Goal: Check status: Check status

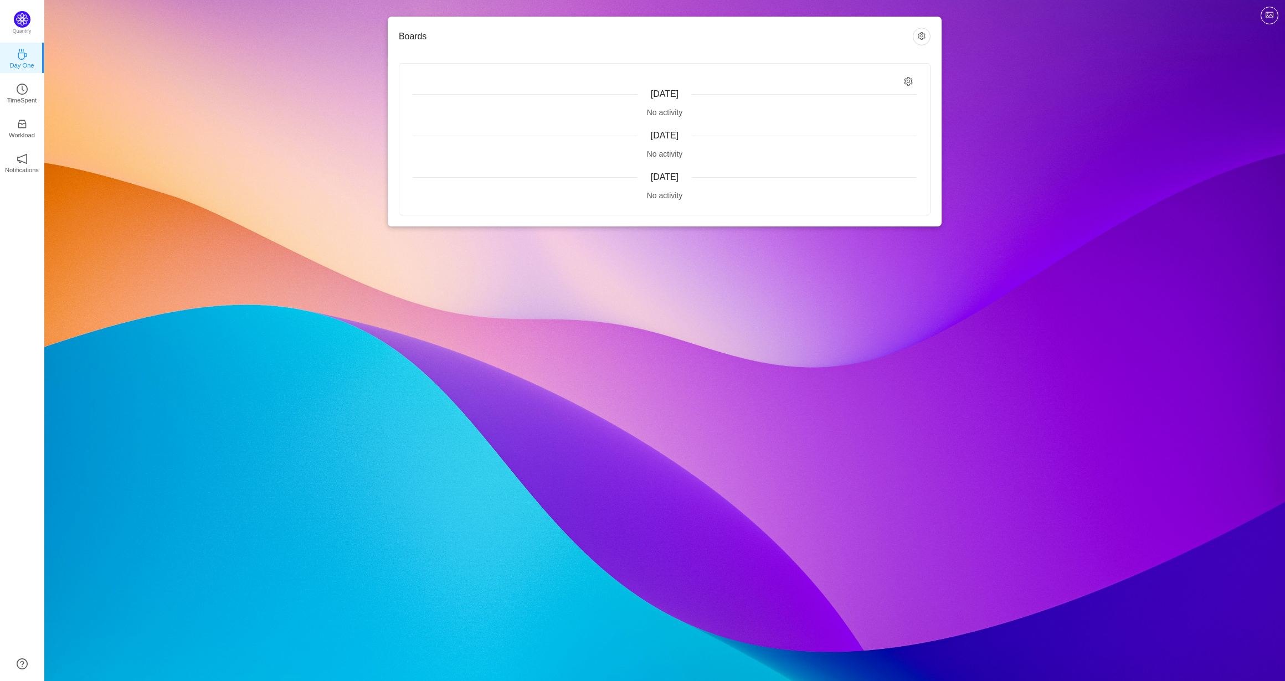
click at [661, 107] on div "No activity" at bounding box center [665, 113] width 504 height 12
click at [653, 115] on div "No activity" at bounding box center [665, 113] width 504 height 12
click at [671, 93] on span "[DATE]" at bounding box center [665, 93] width 28 height 9
click at [22, 18] on img at bounding box center [22, 19] width 17 height 17
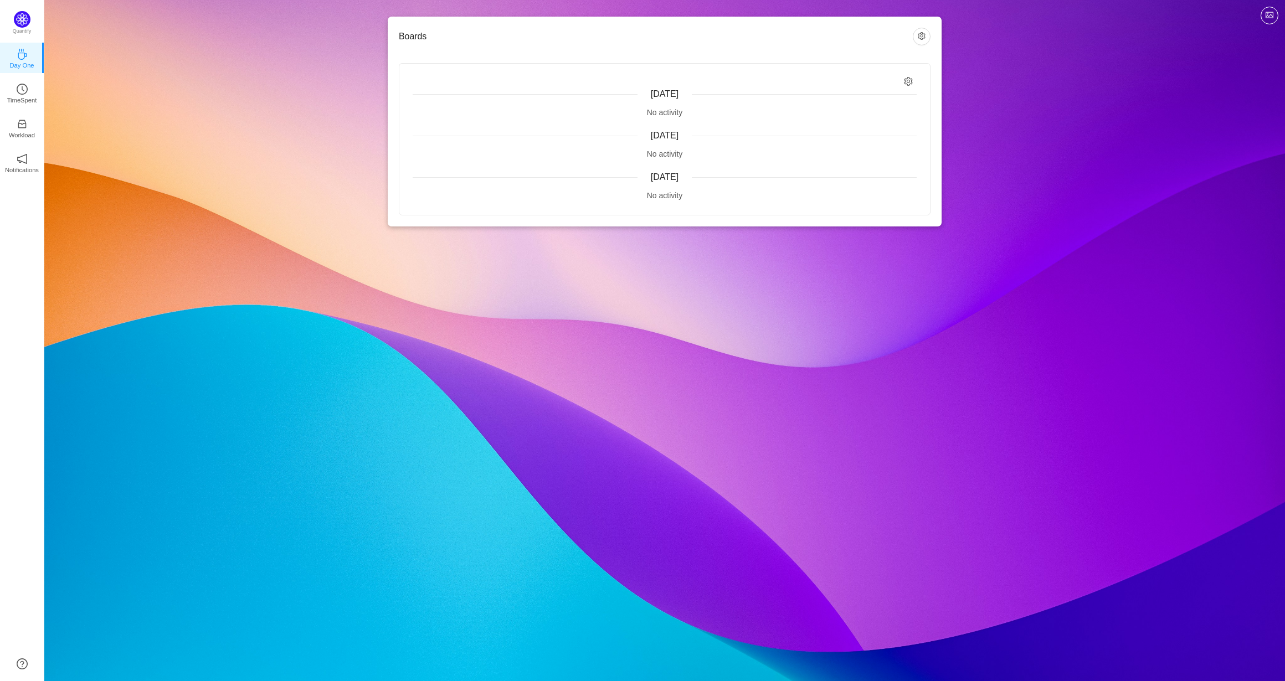
click at [906, 83] on icon "icon: setting" at bounding box center [908, 81] width 9 height 9
click at [858, 109] on span "Relevant to me" at bounding box center [872, 104] width 61 height 9
click at [842, 109] on input "Relevant to me" at bounding box center [837, 104] width 9 height 9
click at [849, 107] on span "Relevant to me" at bounding box center [872, 104] width 61 height 9
click at [842, 107] on input "Relevant to me" at bounding box center [837, 104] width 9 height 9
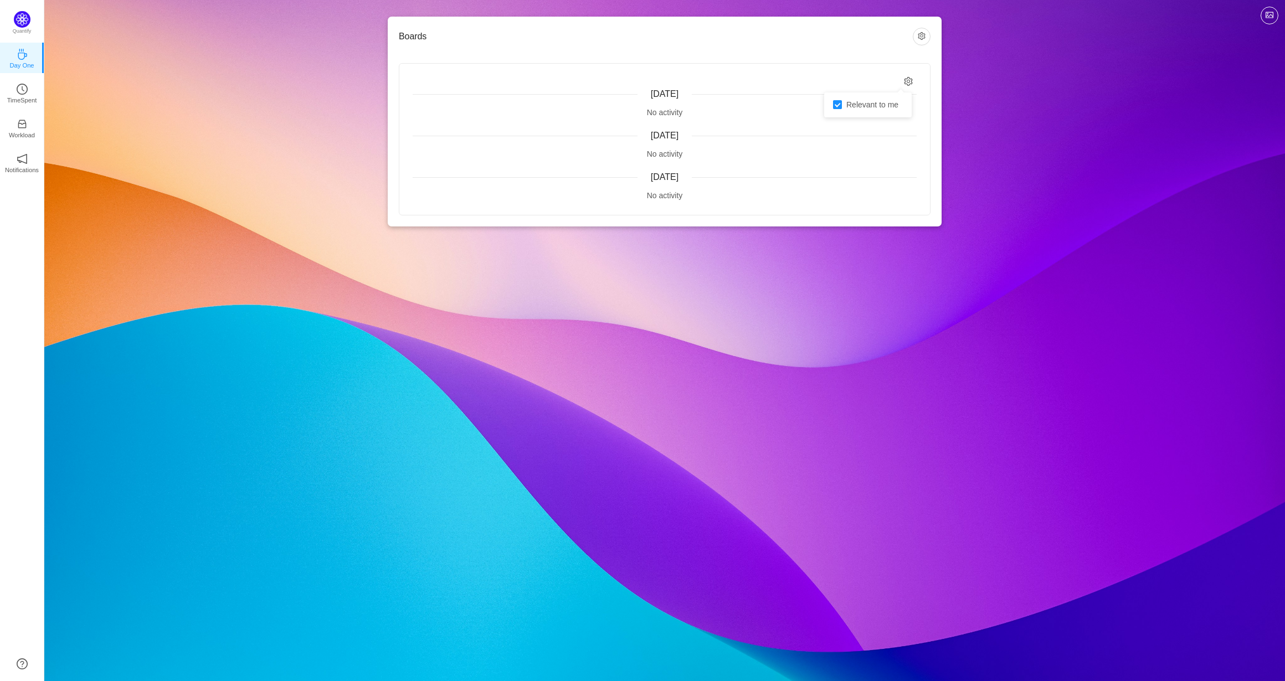
checkbox input "false"
click at [798, 69] on div "[DATE] No activity [DATE] No activity [DATE] No activity" at bounding box center [664, 139] width 531 height 151
click at [17, 88] on link "TimeSpent" at bounding box center [22, 92] width 11 height 11
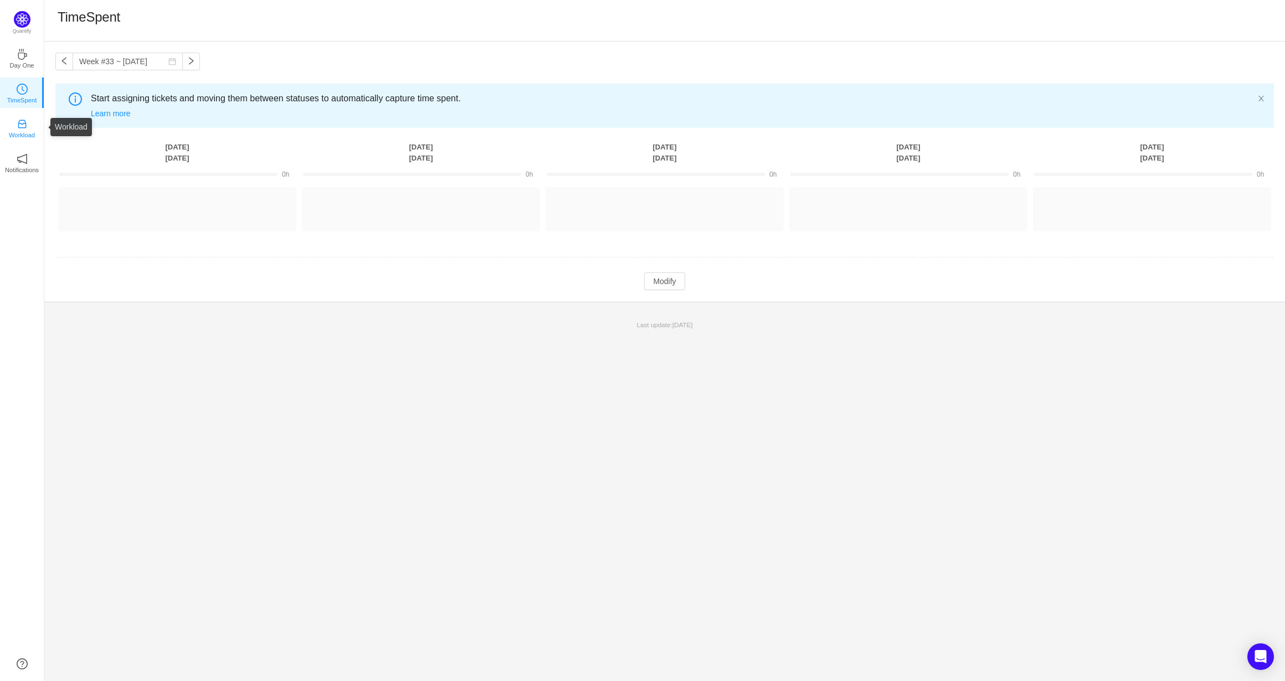
click at [17, 122] on link "Workload" at bounding box center [22, 127] width 11 height 11
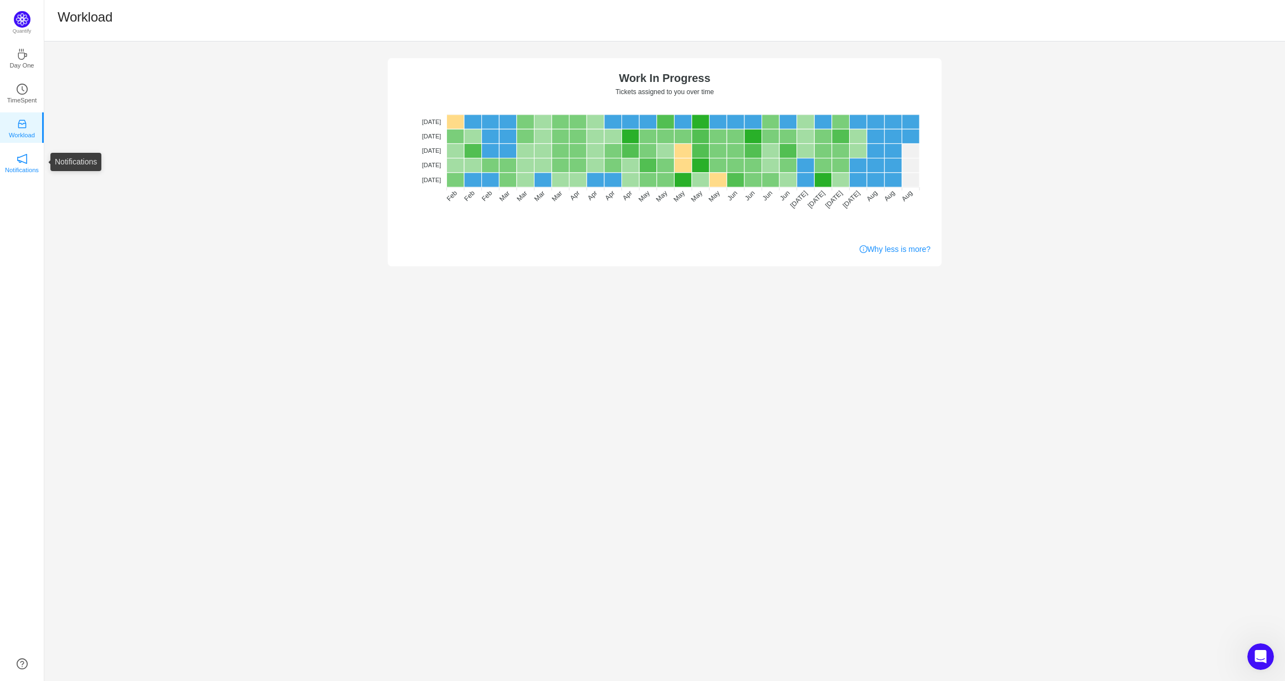
click at [14, 167] on p "Notifications" at bounding box center [22, 170] width 34 height 10
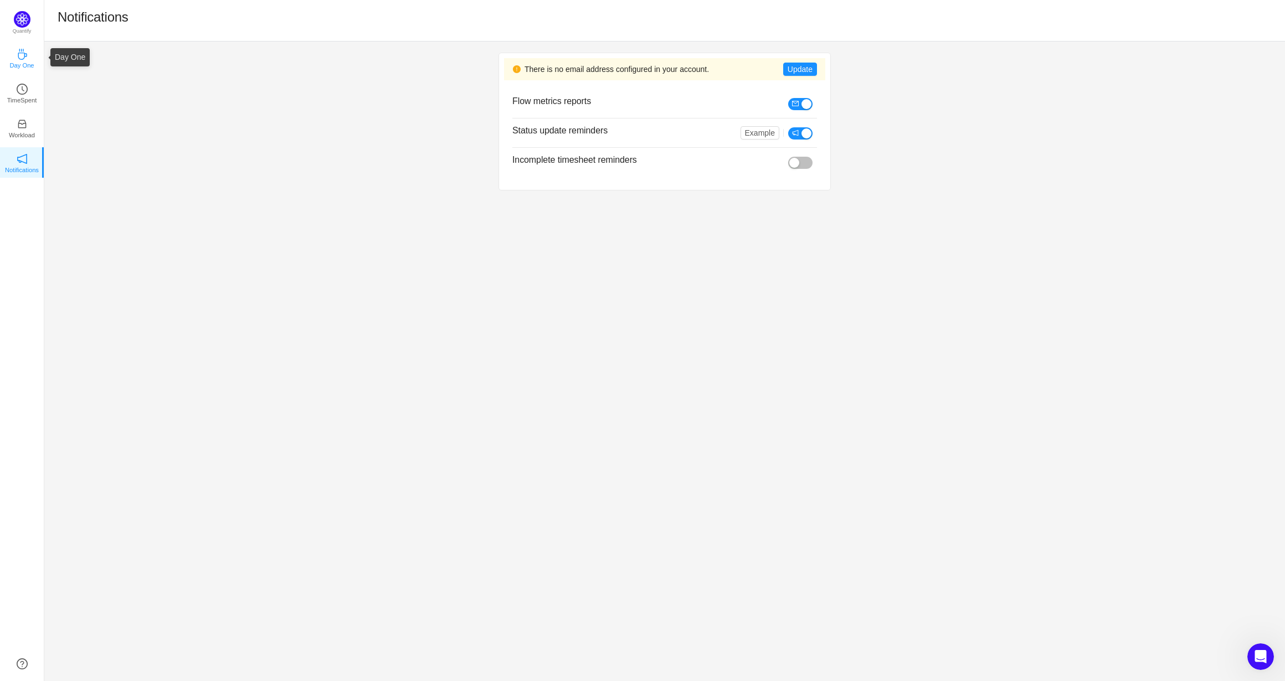
click at [27, 52] on link "Day One" at bounding box center [22, 57] width 11 height 11
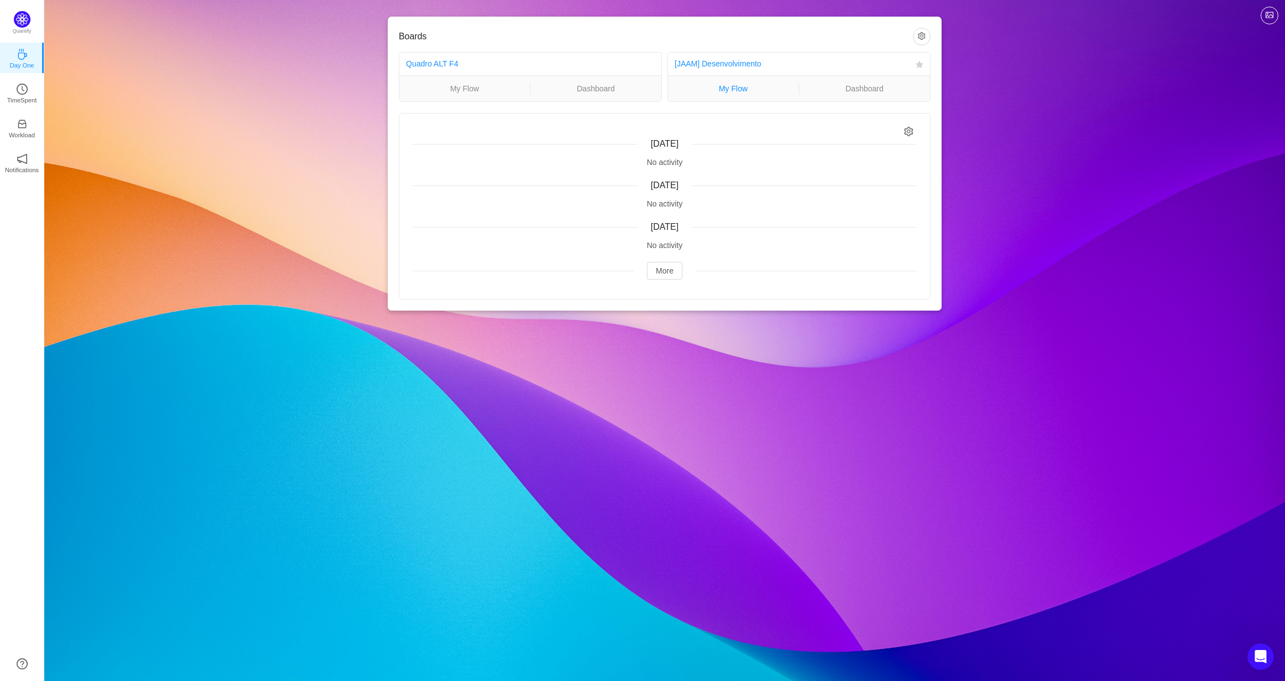
click at [721, 91] on link "My Flow" at bounding box center [733, 89] width 131 height 12
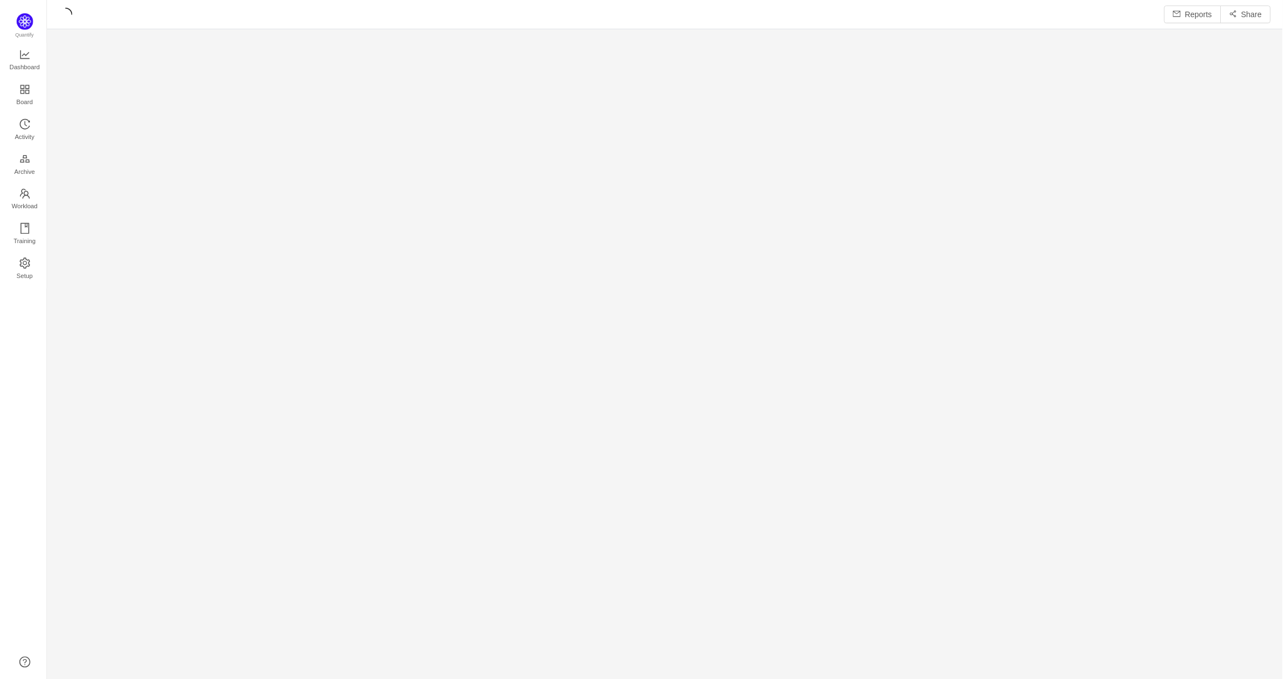
scroll to position [665, 1216]
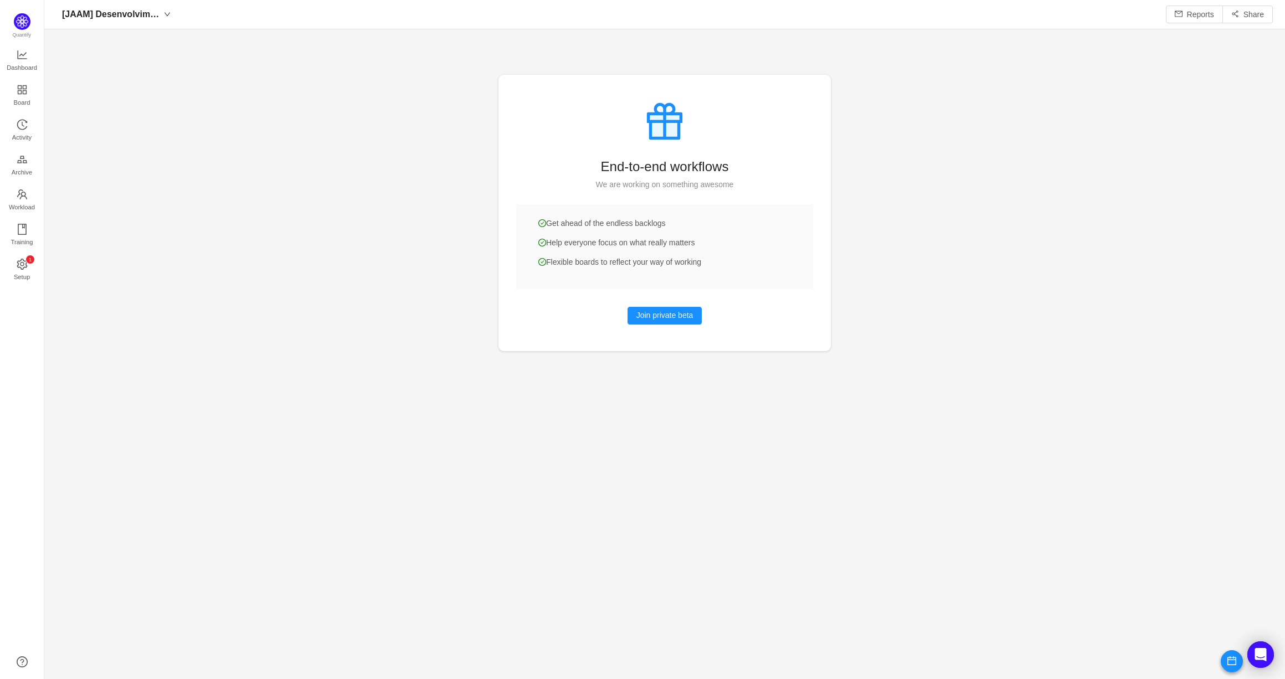
scroll to position [663, 1216]
click at [29, 63] on span "Dashboard" at bounding box center [22, 68] width 30 height 22
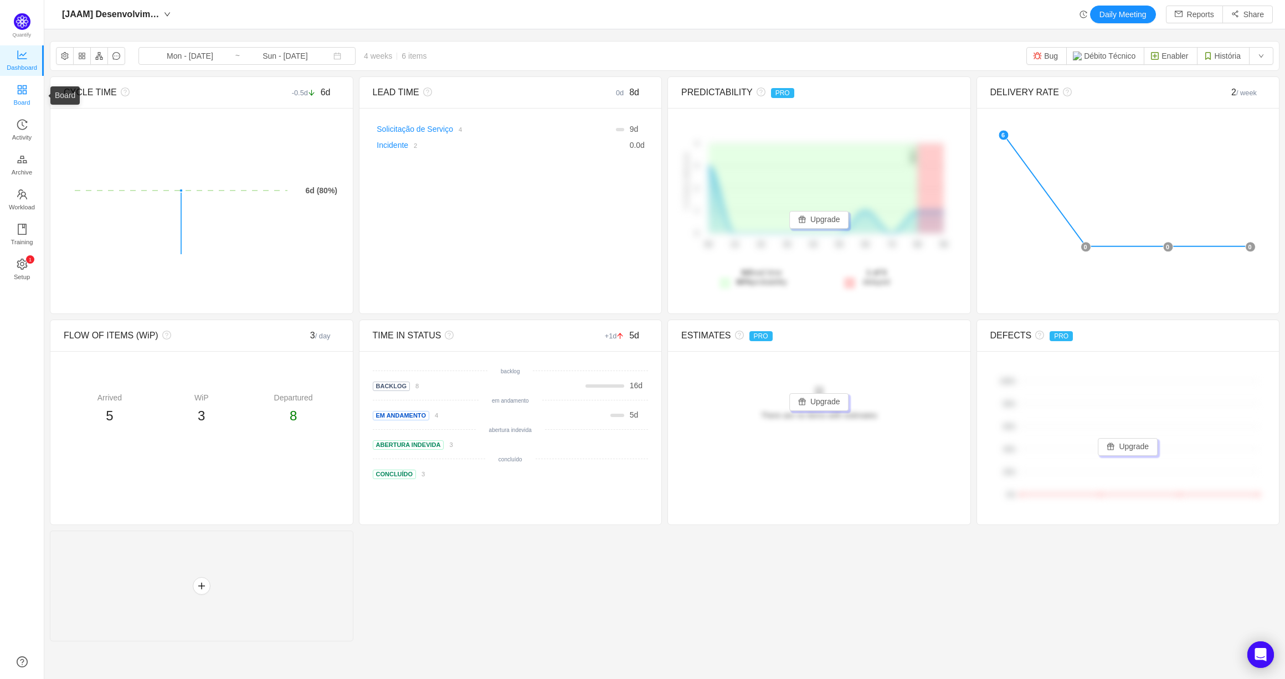
click at [21, 101] on span "Board" at bounding box center [22, 102] width 17 height 22
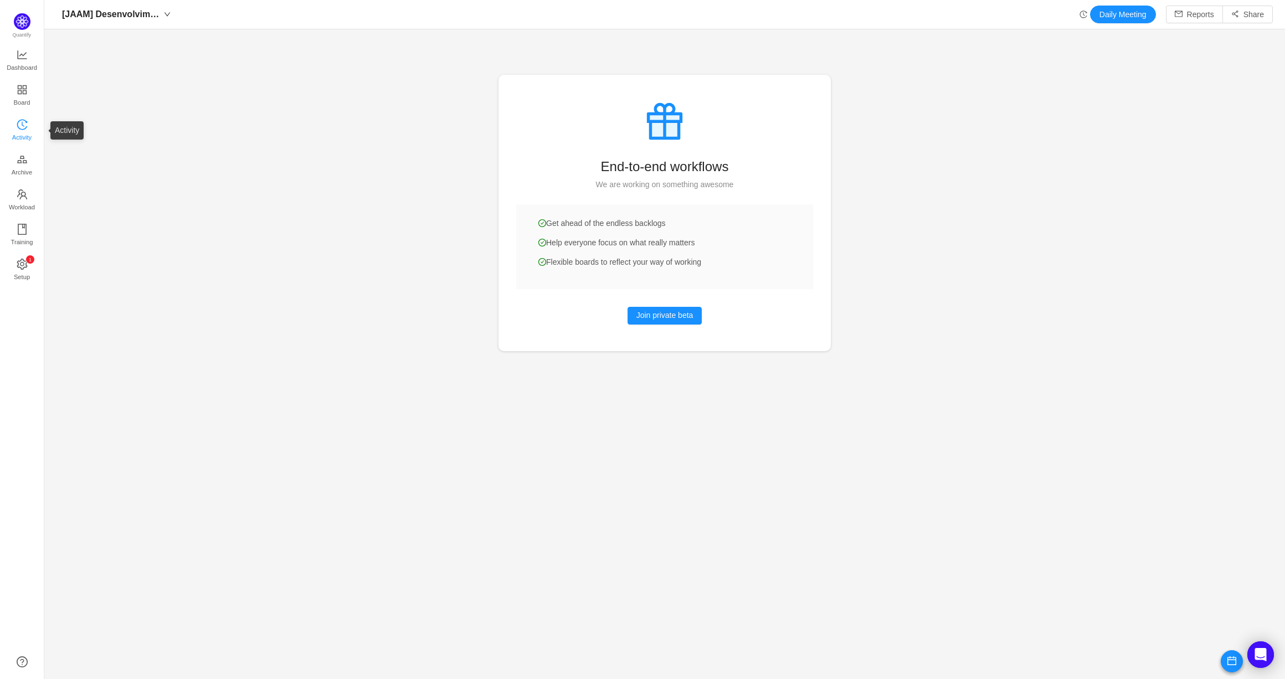
click at [17, 129] on span "Activity" at bounding box center [21, 137] width 19 height 22
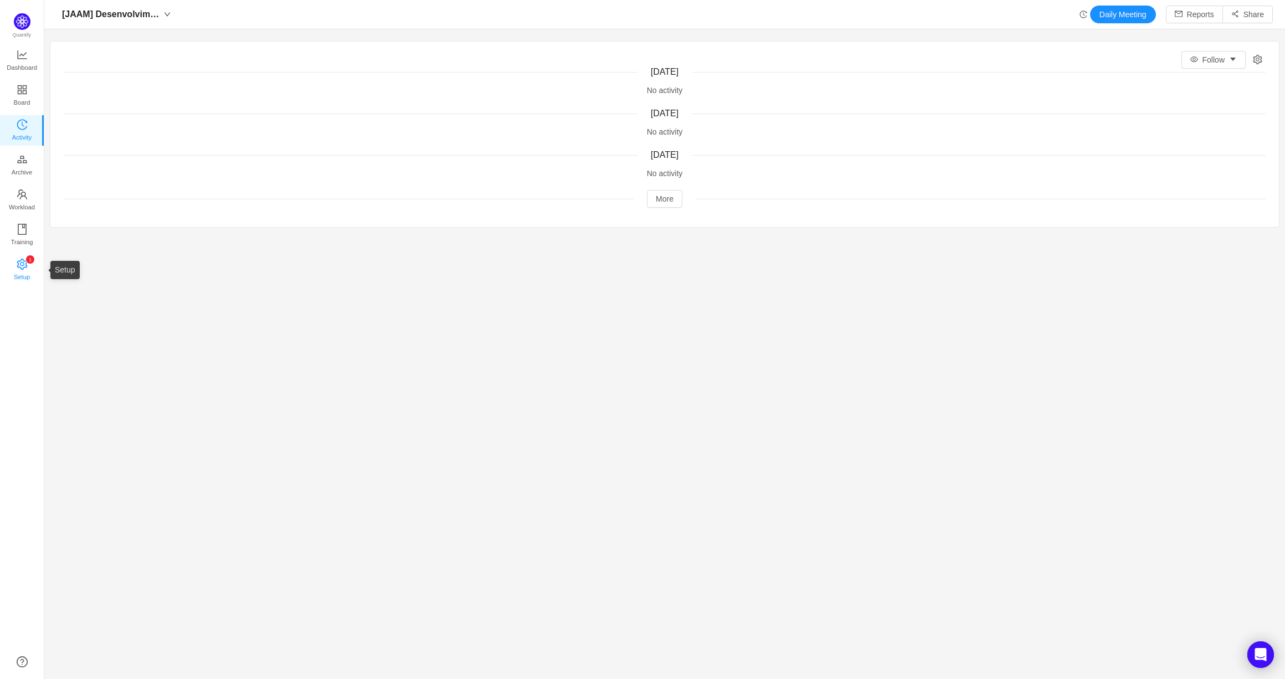
click at [23, 259] on icon "icon: setting" at bounding box center [22, 263] width 11 height 11
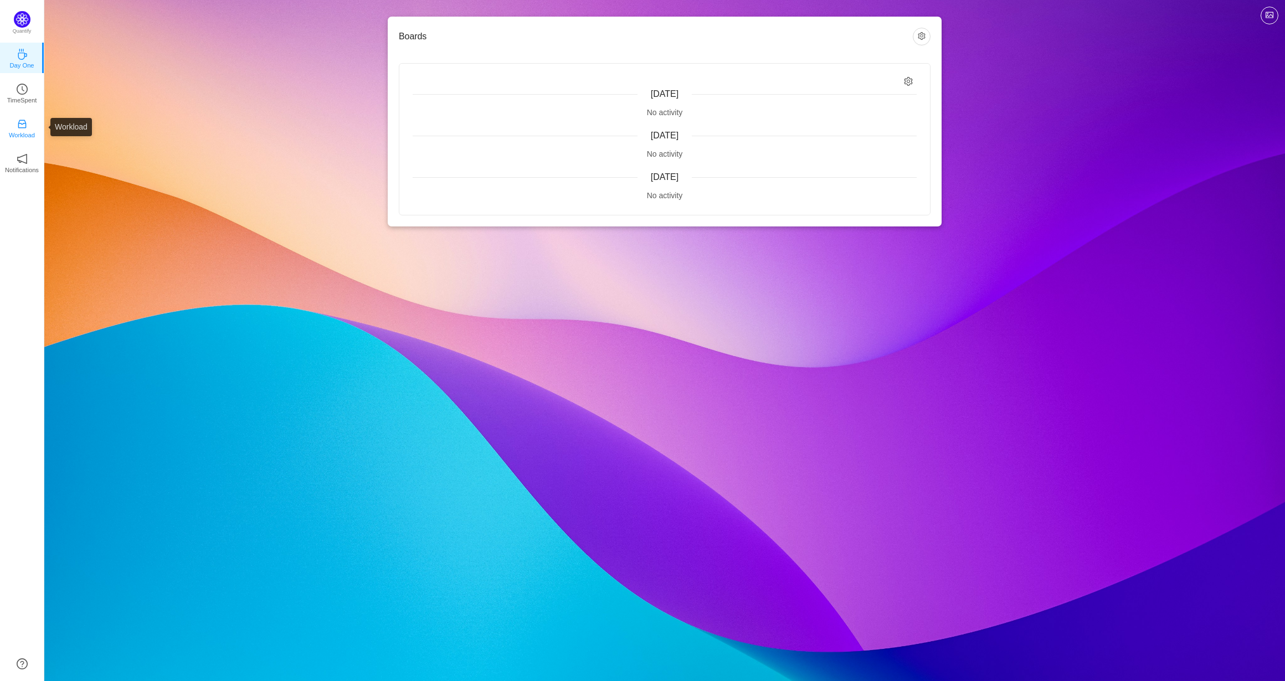
click at [19, 129] on icon "icon: inbox" at bounding box center [22, 124] width 11 height 11
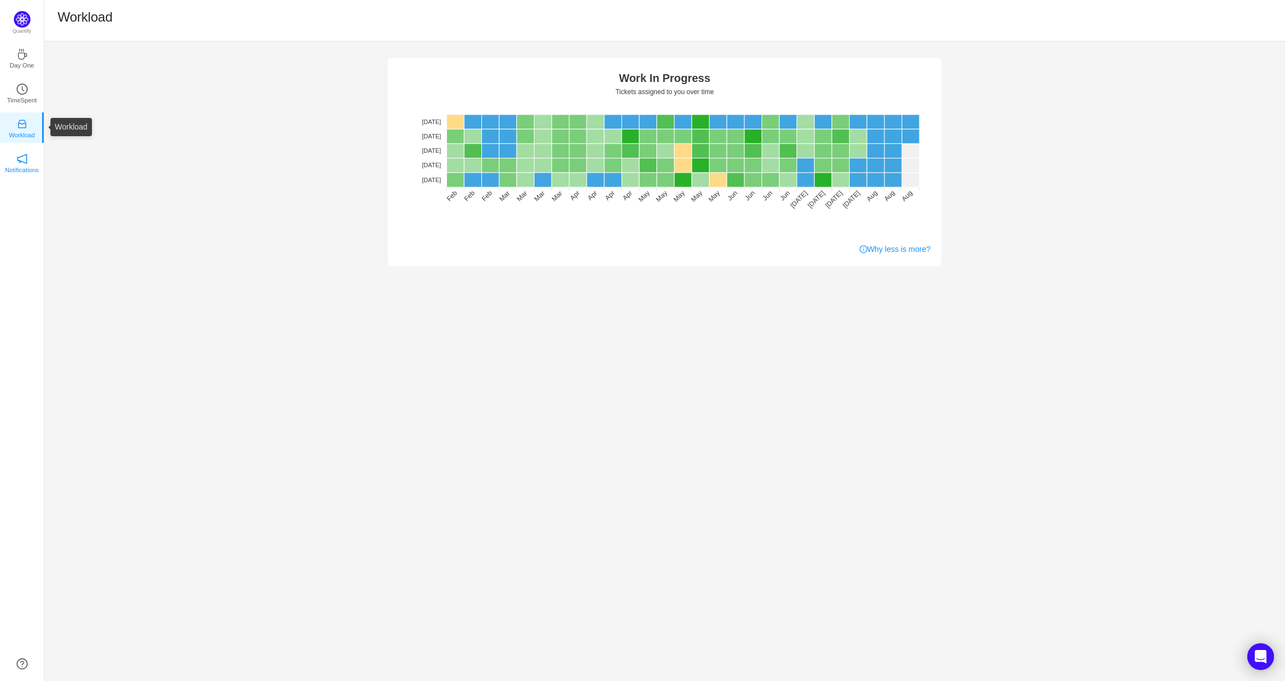
click at [20, 163] on icon "icon: notification" at bounding box center [22, 158] width 11 height 11
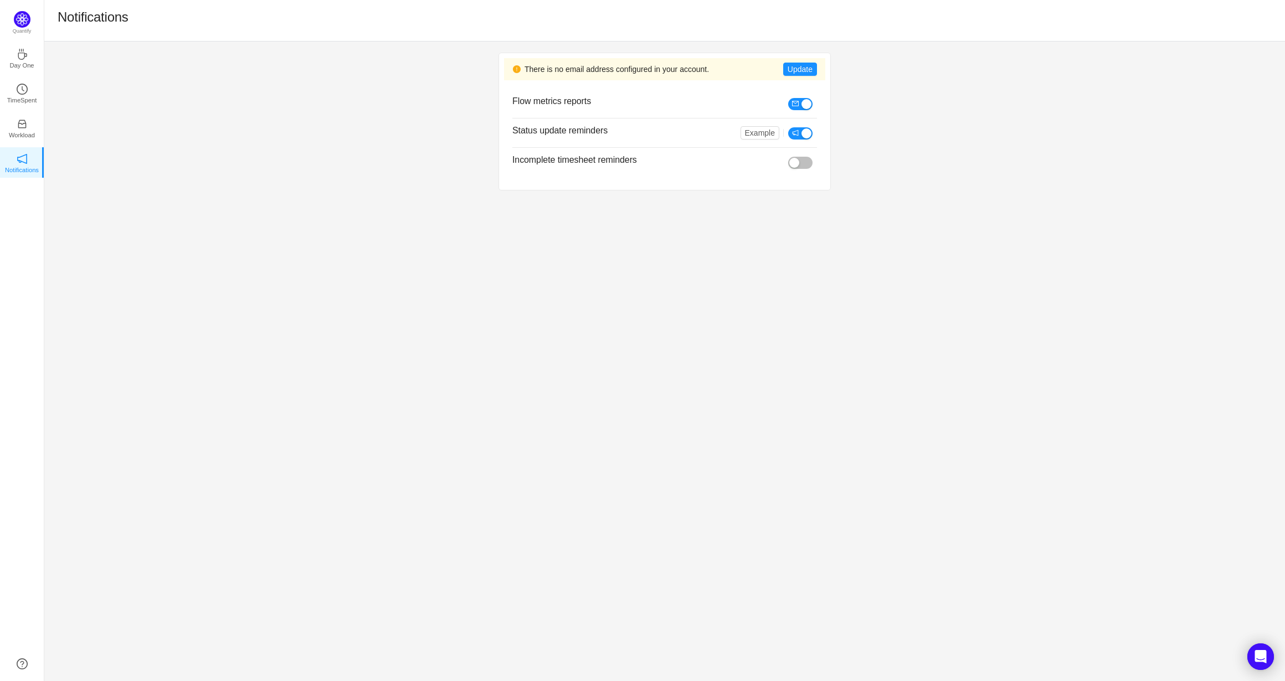
click at [27, 73] on ul "Day One TimeSpent Workload Notifications About" at bounding box center [22, 117] width 44 height 155
click at [18, 59] on icon "icon: coffee" at bounding box center [22, 54] width 11 height 11
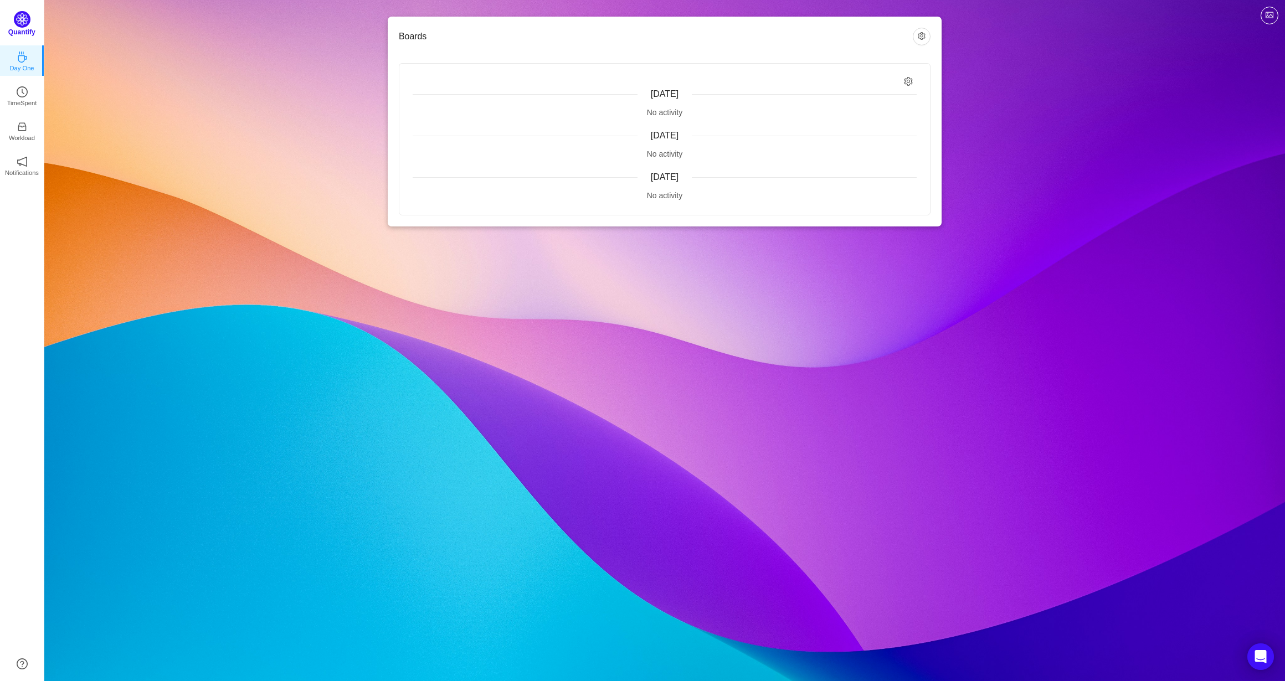
click at [20, 24] on img at bounding box center [22, 19] width 17 height 17
click at [23, 17] on img at bounding box center [22, 19] width 17 height 17
click at [22, 87] on link "TimeSpent" at bounding box center [22, 92] width 11 height 11
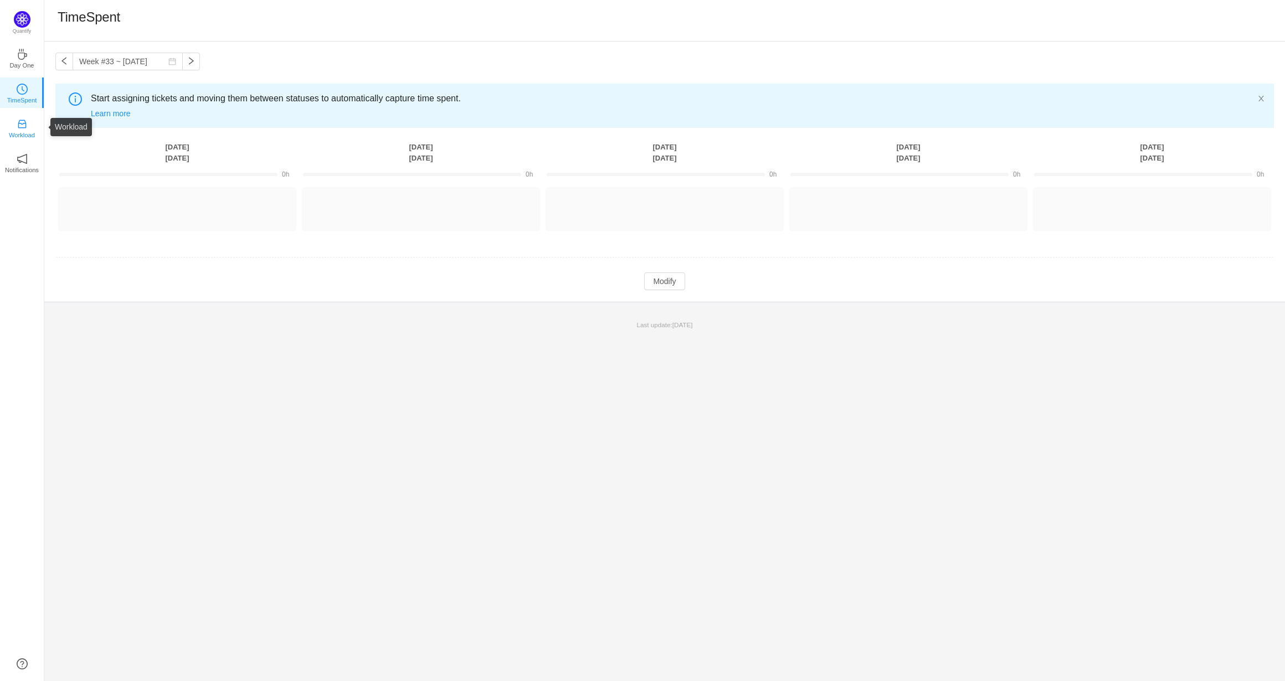
click at [23, 124] on icon "icon: inbox" at bounding box center [22, 124] width 8 height 8
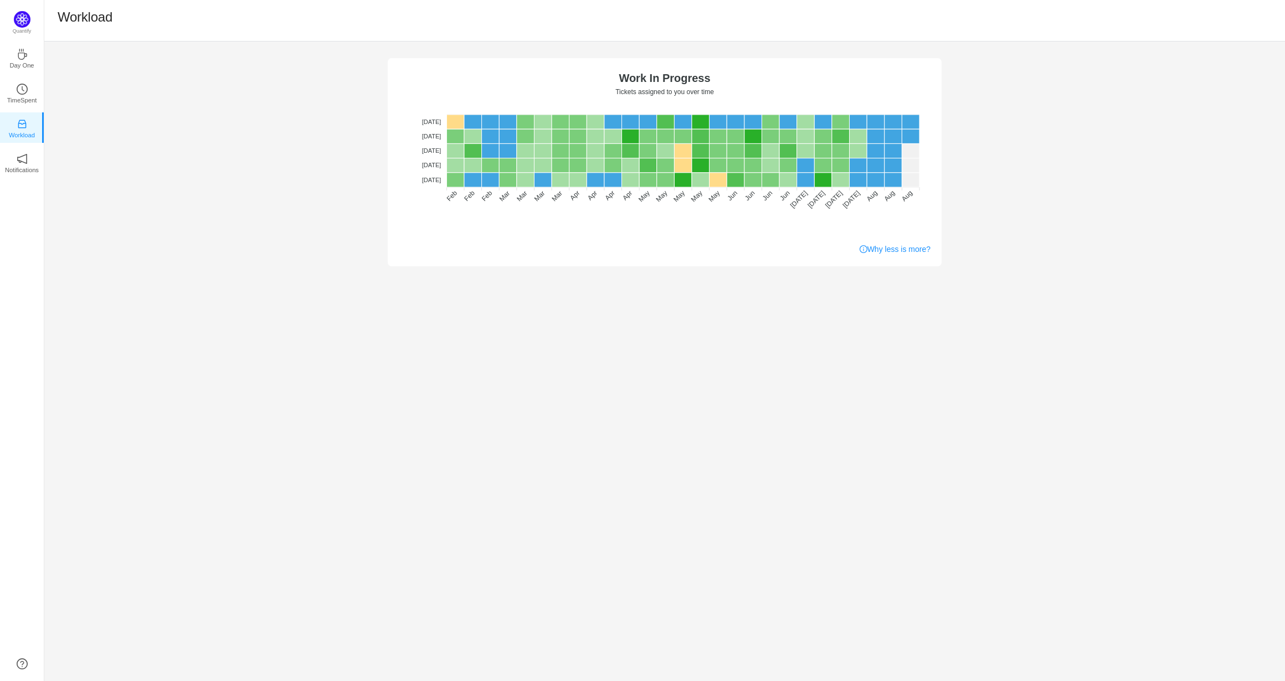
click at [28, 179] on ul "Day One TimeSpent Workload Notifications About" at bounding box center [22, 117] width 44 height 155
click at [27, 168] on p "Notifications" at bounding box center [22, 170] width 34 height 10
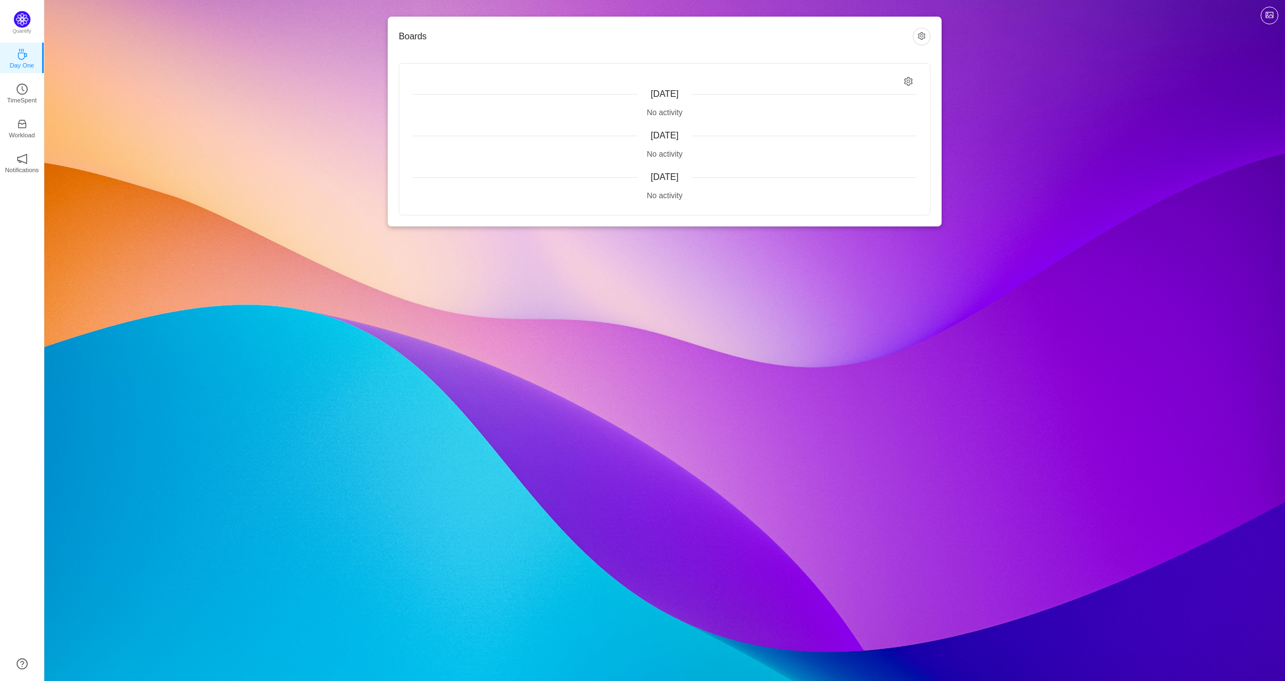
drag, startPoint x: 760, startPoint y: 66, endPoint x: 696, endPoint y: 79, distance: 64.4
click at [757, 66] on div "[DATE] No activity [DATE] No activity [DATE] No activity" at bounding box center [664, 139] width 531 height 151
click at [660, 89] on span "[DATE]" at bounding box center [665, 93] width 28 height 9
click at [901, 79] on div "Today No activity Yesterday No activity Tuesday, August 12 No activity" at bounding box center [664, 139] width 531 height 151
click at [664, 177] on span "[DATE]" at bounding box center [665, 176] width 28 height 9
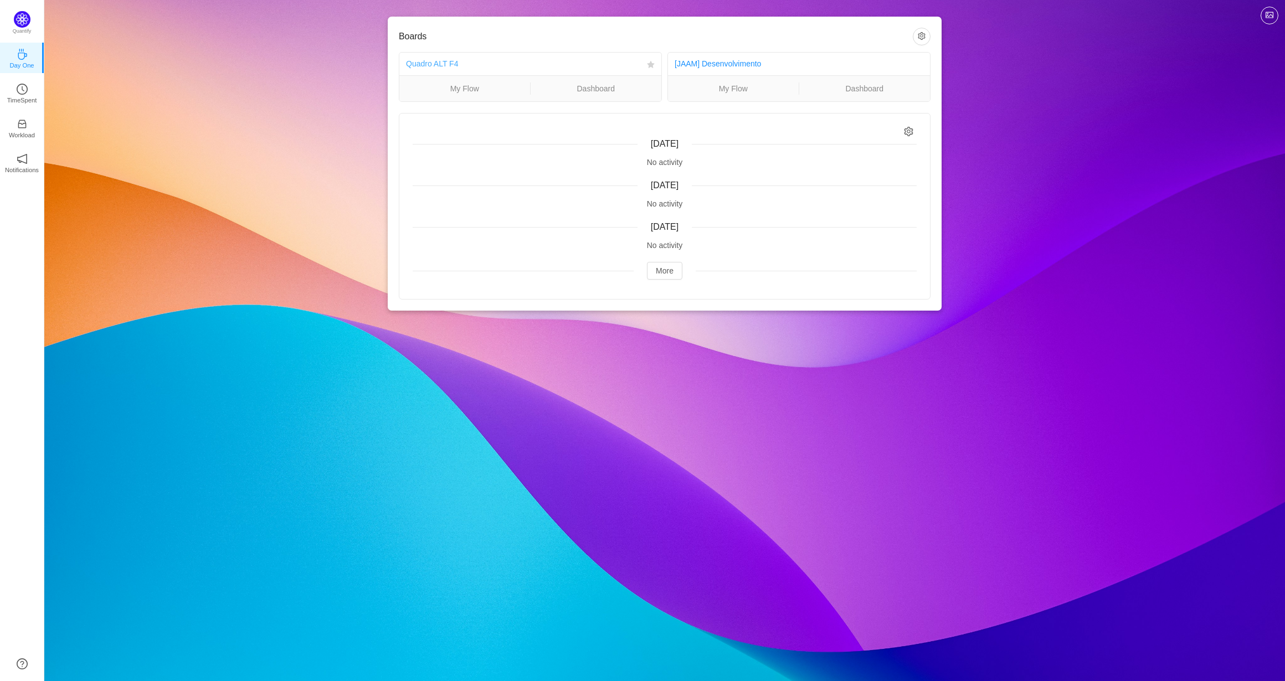
click at [430, 63] on link "Quadro ALT F4" at bounding box center [432, 63] width 52 height 9
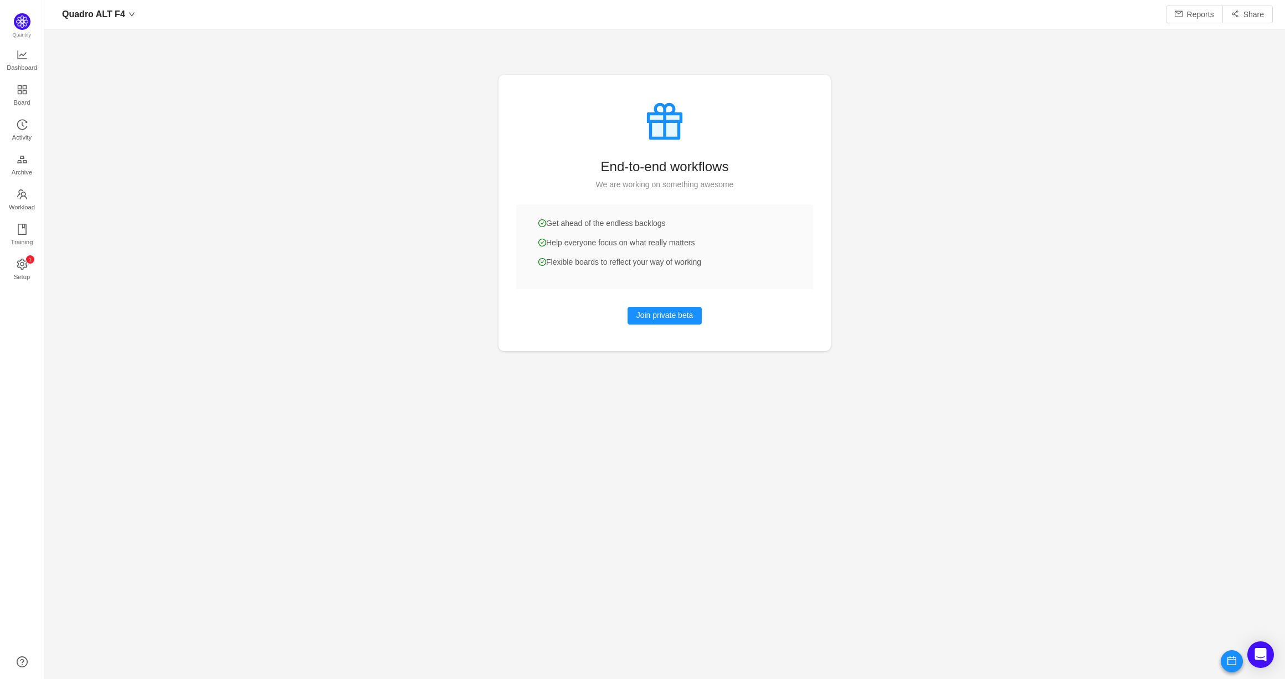
scroll to position [663, 1216]
click at [20, 62] on span "Dashboard" at bounding box center [22, 68] width 30 height 22
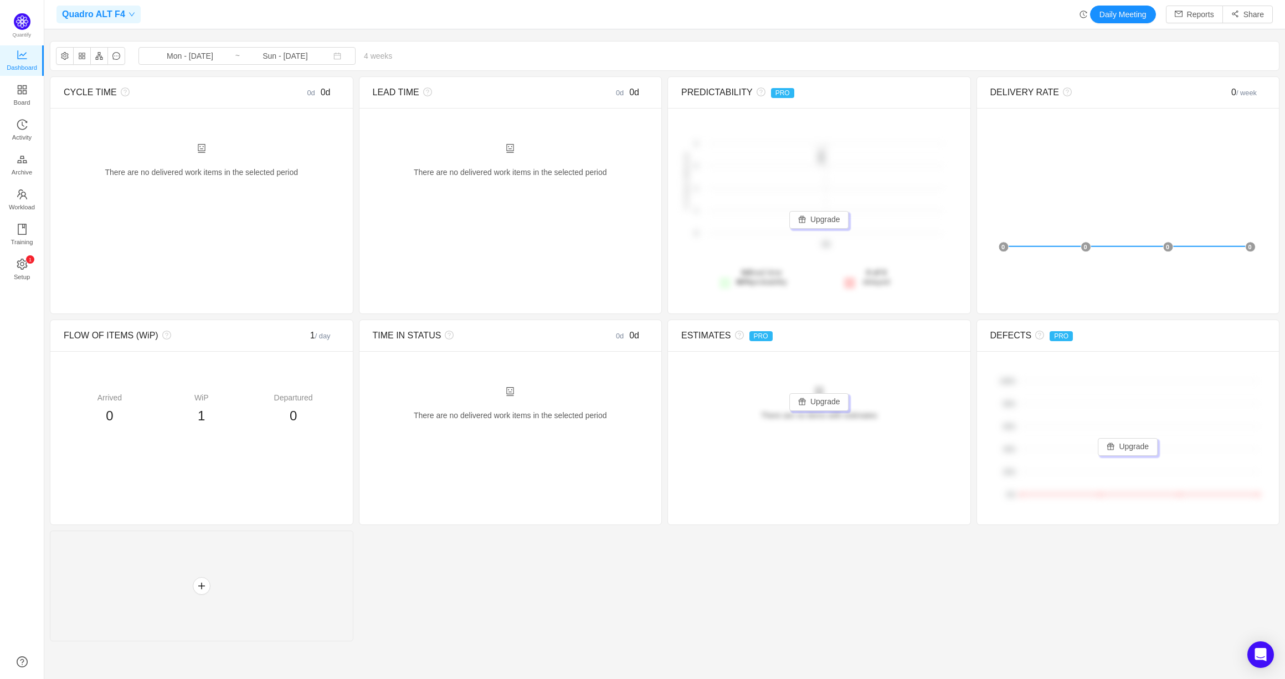
click at [102, 20] on span "Quadro ALT F4" at bounding box center [93, 15] width 63 height 18
click at [99, 63] on span "Quadro ALT F4" at bounding box center [89, 59] width 52 height 12
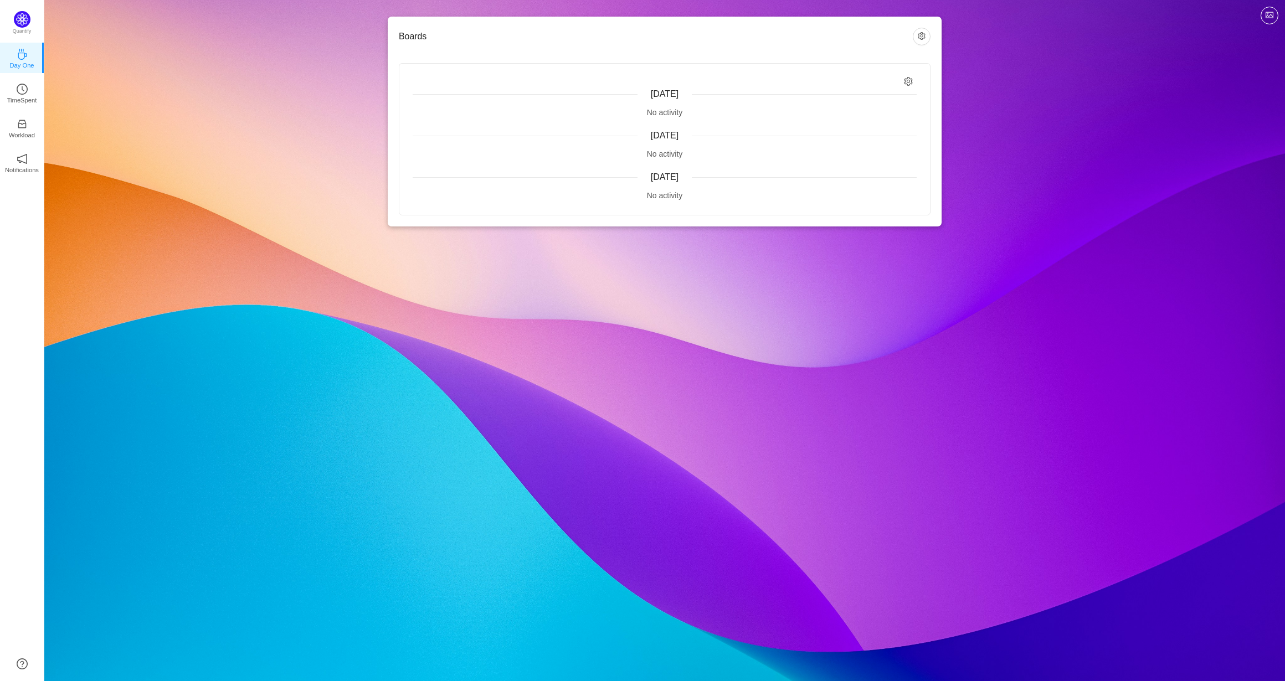
click at [933, 49] on div "Boards [DATE] No activity [DATE] No activity [DATE] No activity" at bounding box center [665, 122] width 554 height 210
click at [928, 36] on button "button" at bounding box center [922, 37] width 18 height 18
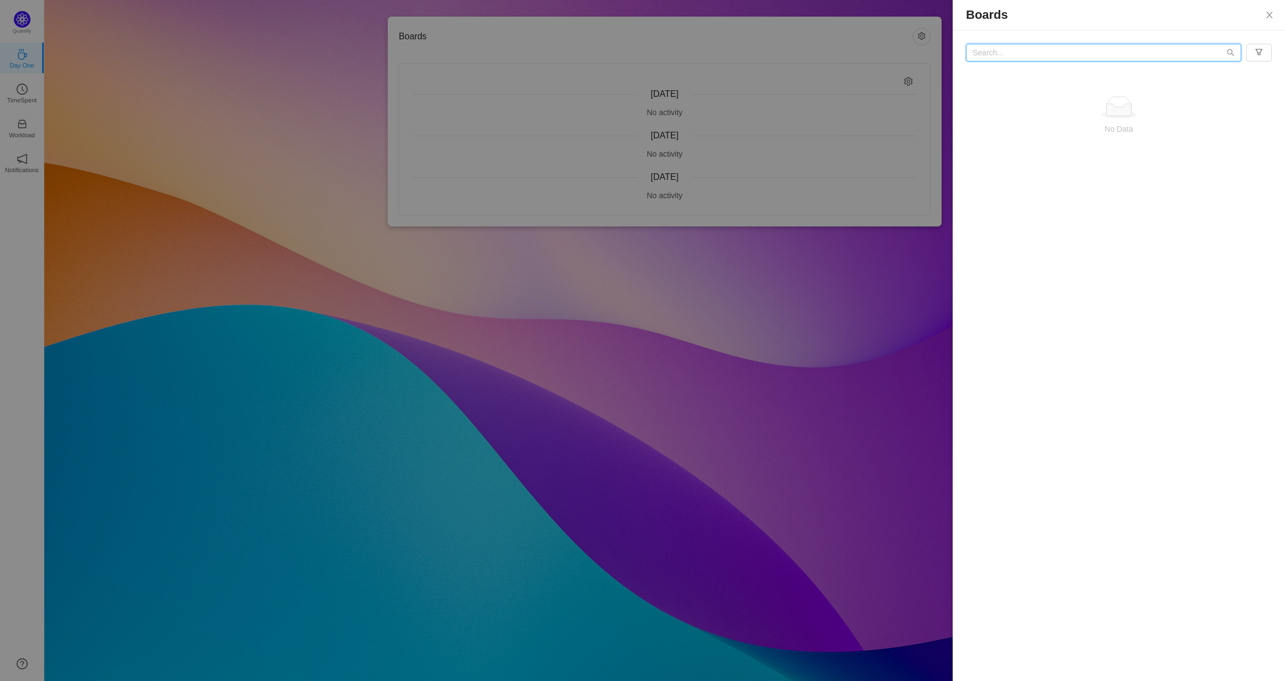
click at [1000, 47] on input "text" at bounding box center [1103, 53] width 275 height 18
click at [721, 143] on div at bounding box center [642, 340] width 1285 height 681
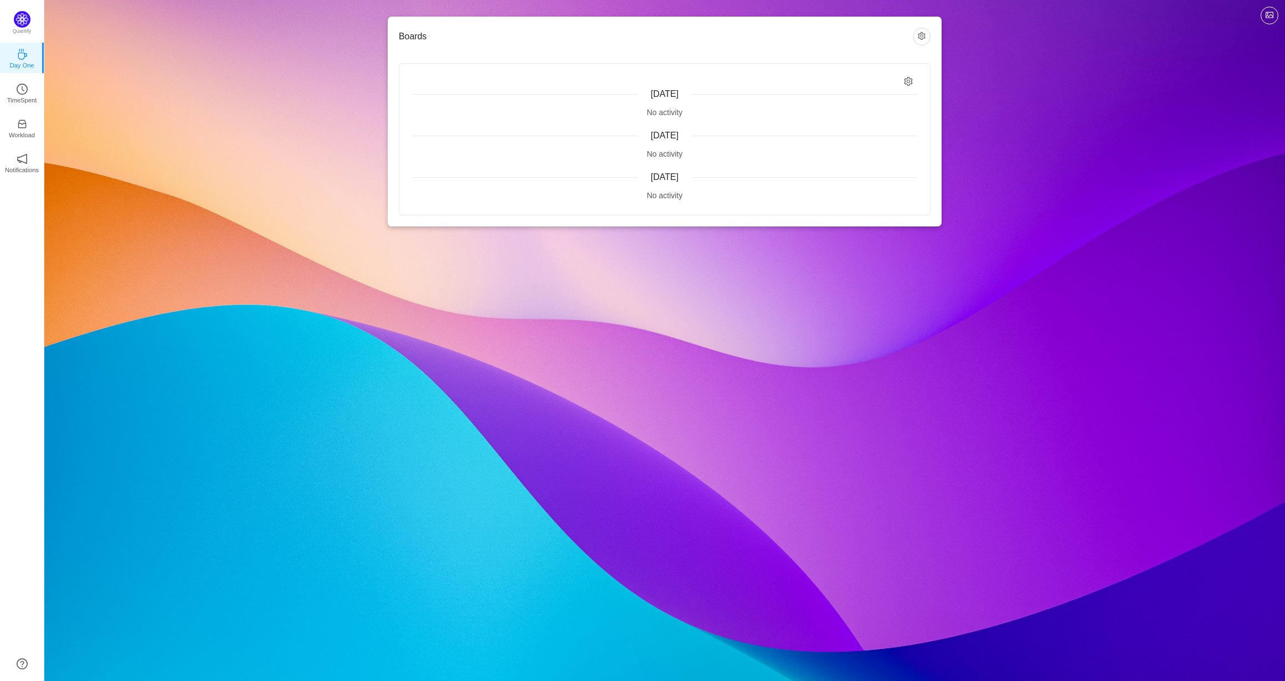
drag, startPoint x: 648, startPoint y: 120, endPoint x: 668, endPoint y: 166, distance: 50.3
click at [651, 126] on div "Today No activity Yesterday No activity Tuesday, August 12 No activity" at bounding box center [664, 139] width 531 height 151
click at [669, 174] on span "[DATE]" at bounding box center [665, 176] width 28 height 9
drag, startPoint x: 700, startPoint y: 201, endPoint x: 664, endPoint y: 196, distance: 37.0
click at [690, 198] on div "Today No activity Yesterday No activity Tuesday, August 12 No activity" at bounding box center [664, 139] width 531 height 151
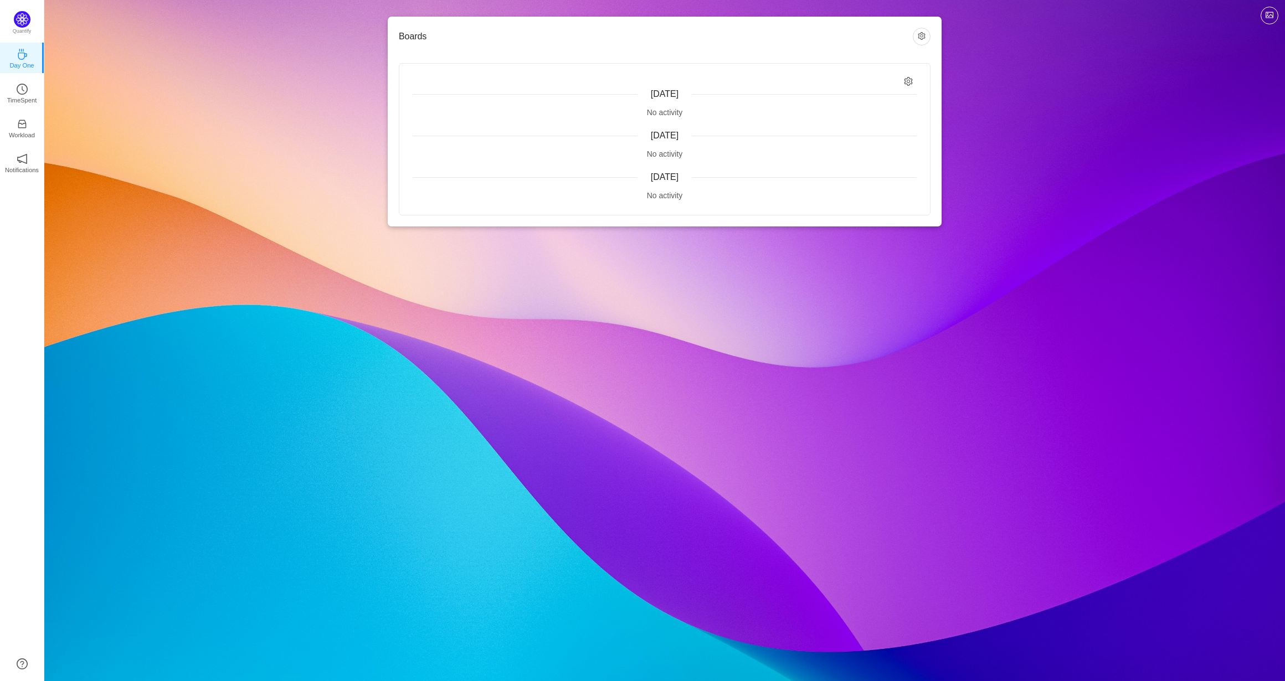
click at [658, 196] on div "No activity" at bounding box center [665, 196] width 504 height 12
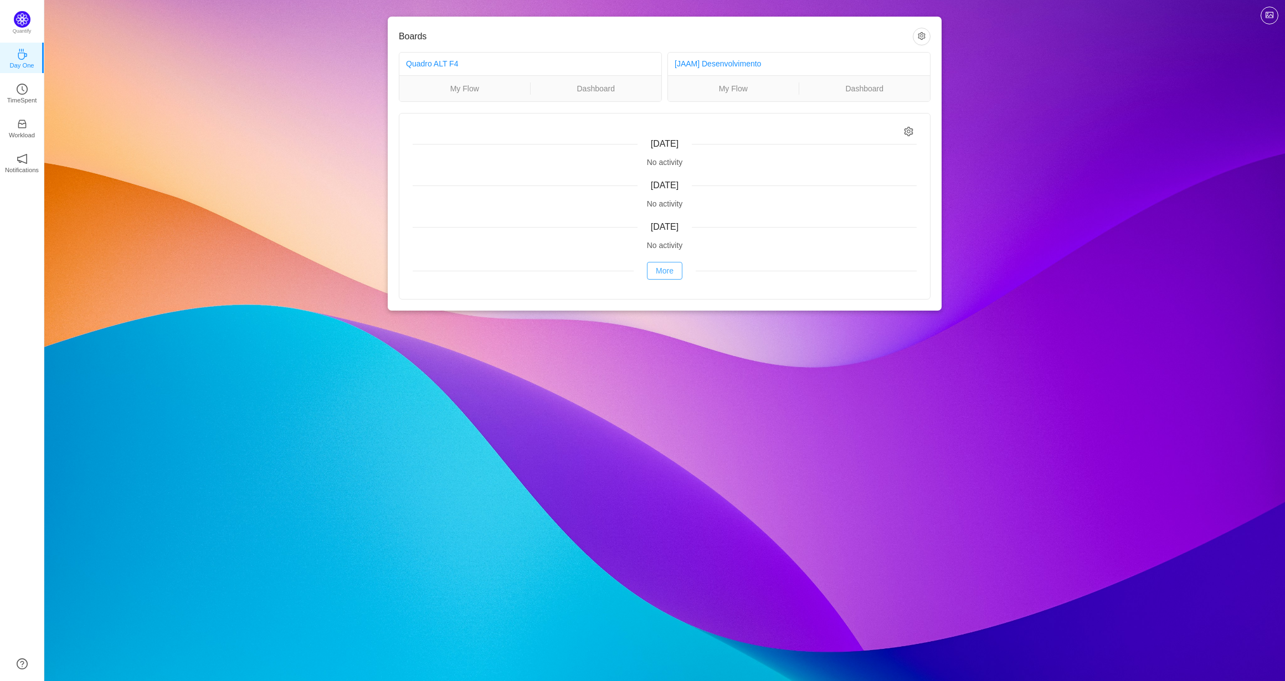
drag, startPoint x: 668, startPoint y: 272, endPoint x: 650, endPoint y: 264, distance: 18.8
click at [660, 270] on button "More" at bounding box center [664, 271] width 35 height 18
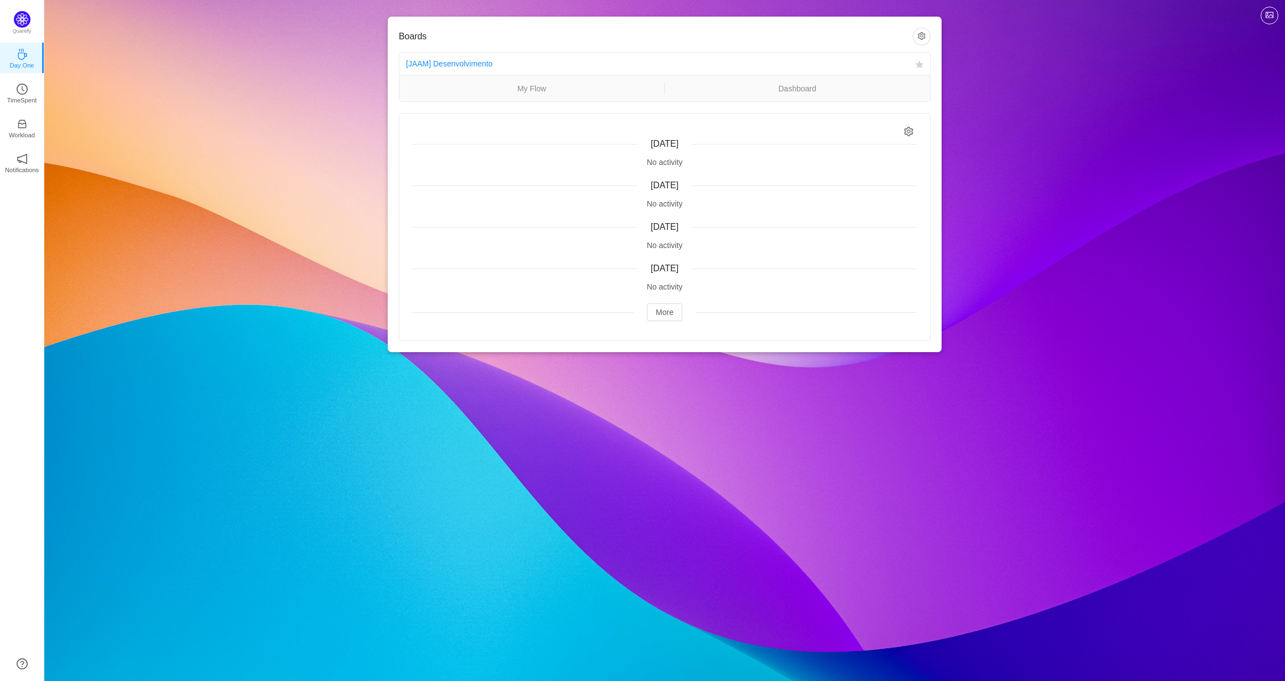
click at [446, 70] on div "[JAAM] Desenvolvimento" at bounding box center [658, 64] width 505 height 20
click at [800, 95] on ul "My Flow Dashboard" at bounding box center [664, 88] width 531 height 26
click at [799, 84] on link "Dashboard" at bounding box center [797, 89] width 265 height 12
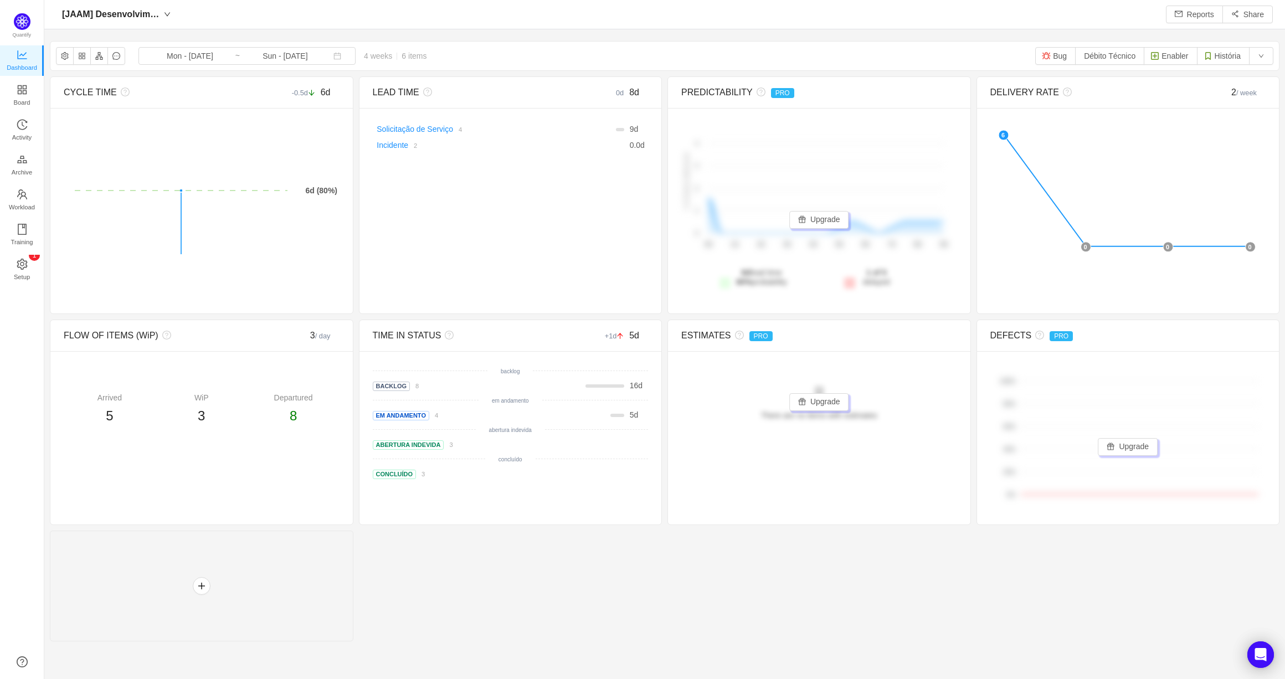
scroll to position [663, 1216]
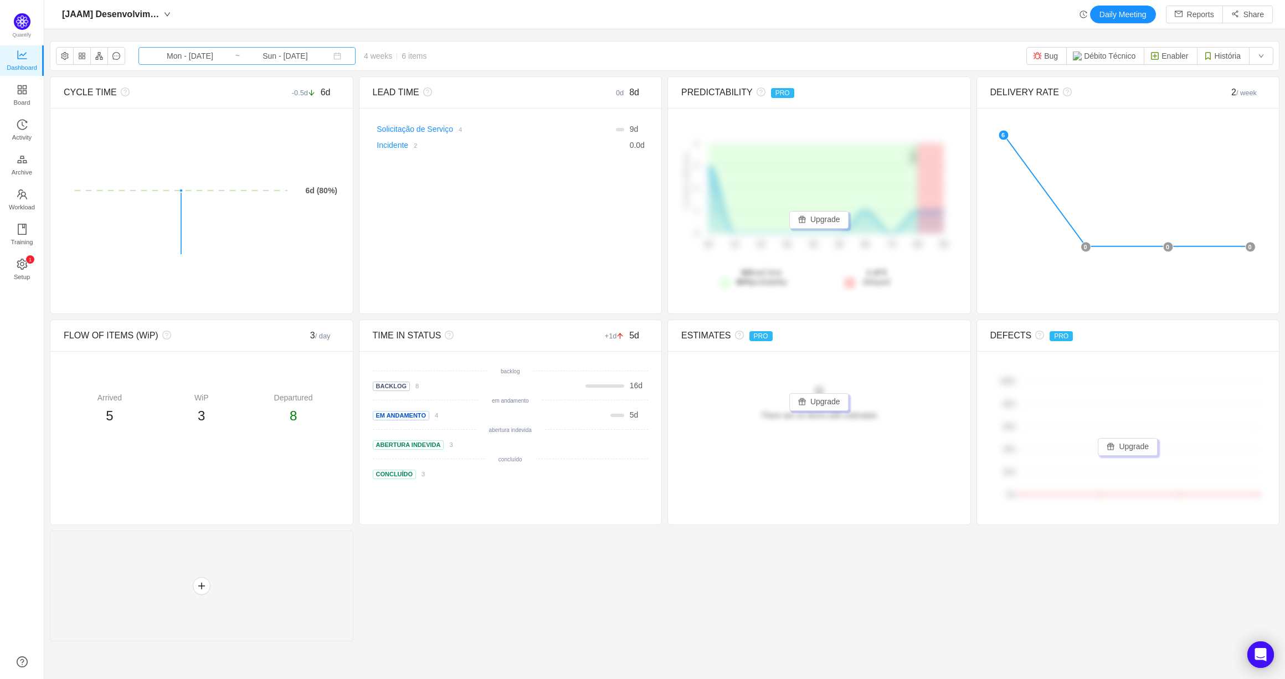
click at [178, 60] on input "Mon - [DATE]" at bounding box center [190, 56] width 90 height 12
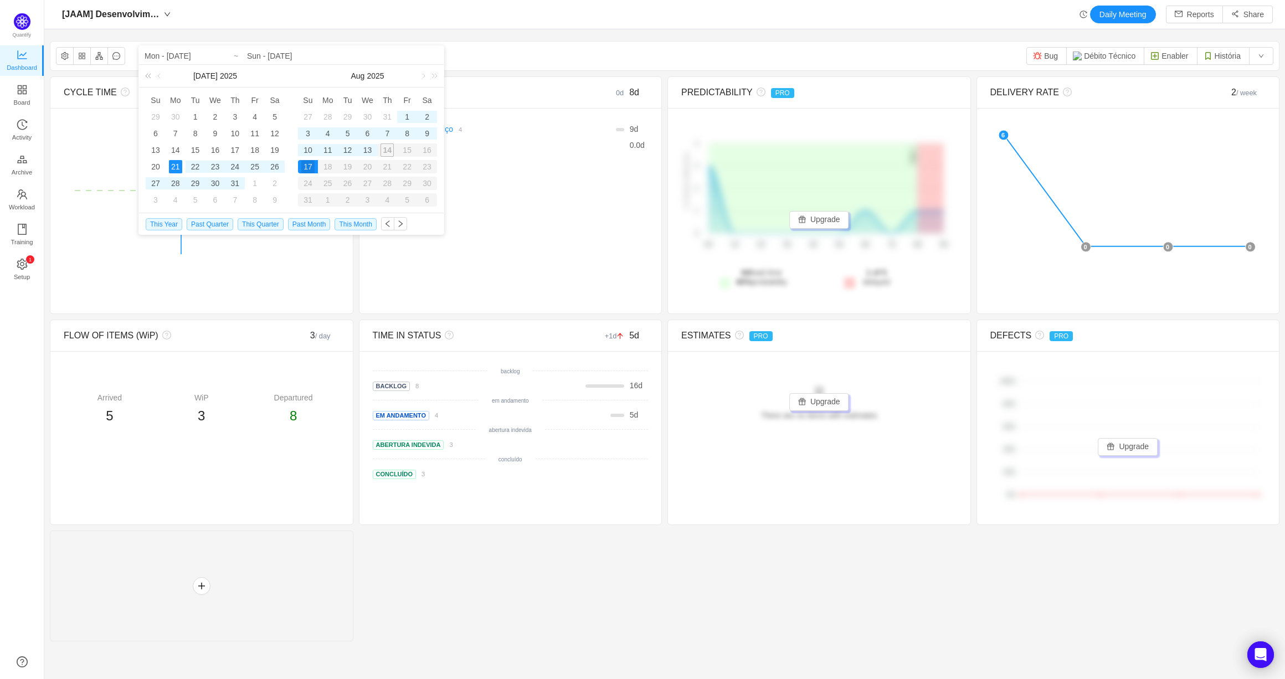
click at [147, 72] on link at bounding box center [150, 76] width 14 height 22
click at [148, 73] on link at bounding box center [150, 76] width 14 height 22
click at [162, 75] on link at bounding box center [160, 76] width 10 height 22
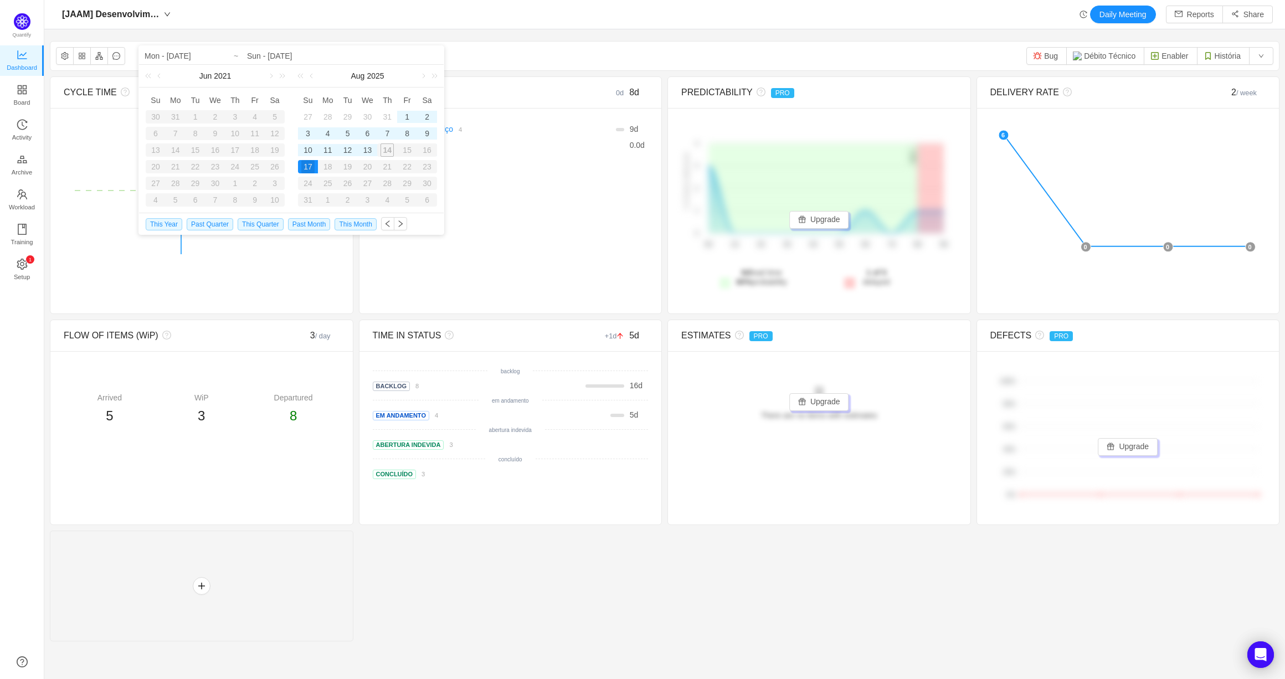
click at [293, 74] on div "[DATE]" at bounding box center [367, 76] width 152 height 22
click at [284, 74] on link at bounding box center [280, 76] width 14 height 22
click at [281, 76] on link at bounding box center [280, 76] width 14 height 22
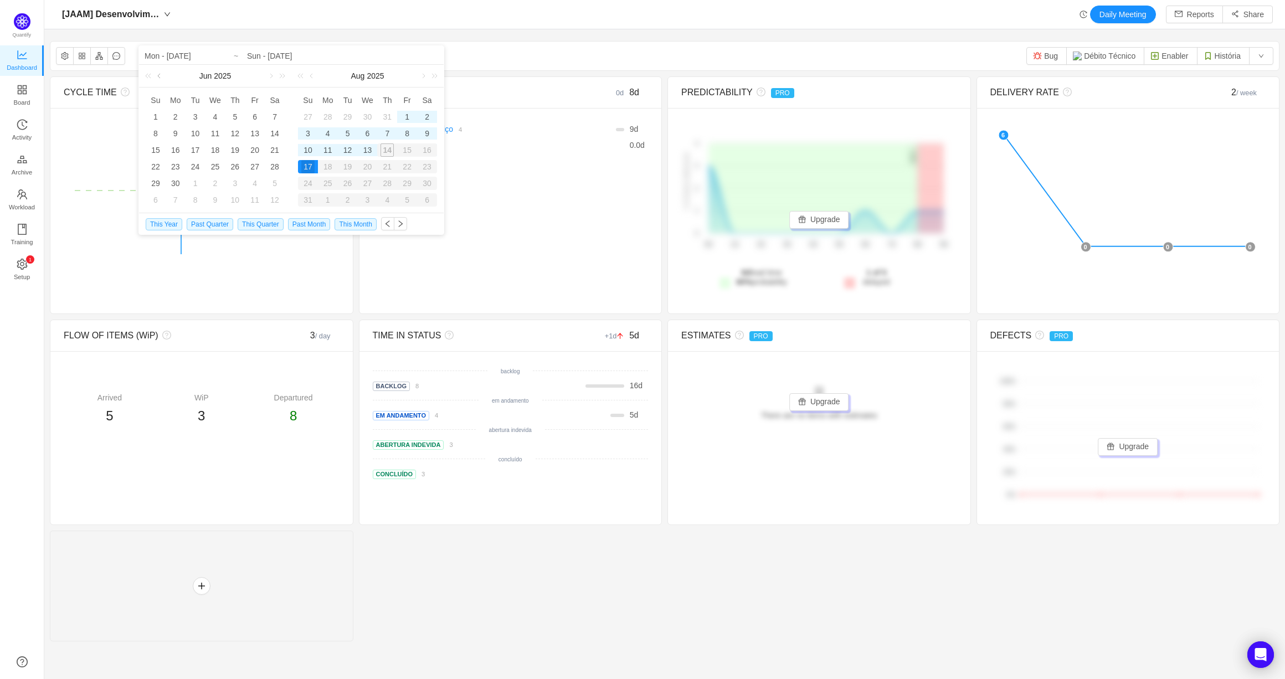
drag, startPoint x: 279, startPoint y: 76, endPoint x: 165, endPoint y: 79, distance: 114.1
click at [165, 79] on div "[DATE]" at bounding box center [215, 76] width 152 height 22
click at [165, 79] on link at bounding box center [160, 76] width 10 height 22
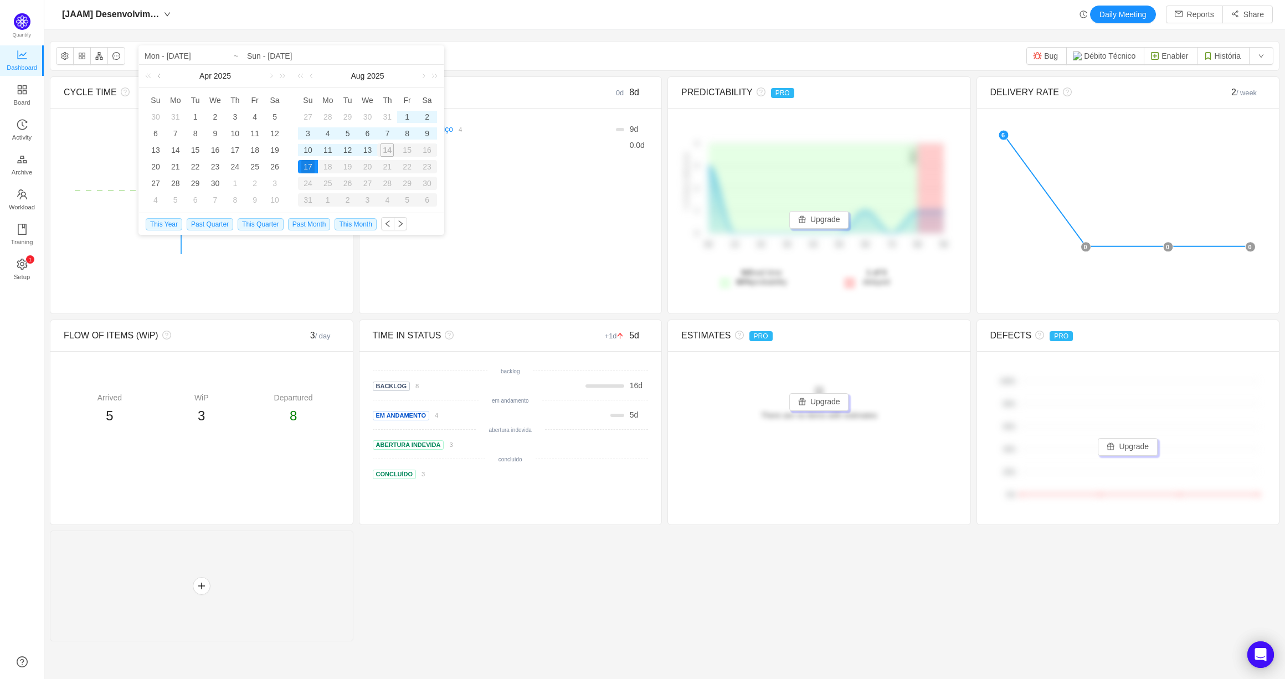
click at [165, 79] on link at bounding box center [160, 76] width 10 height 22
click at [266, 79] on link at bounding box center [270, 76] width 10 height 22
click at [217, 114] on div "1" at bounding box center [214, 116] width 13 height 13
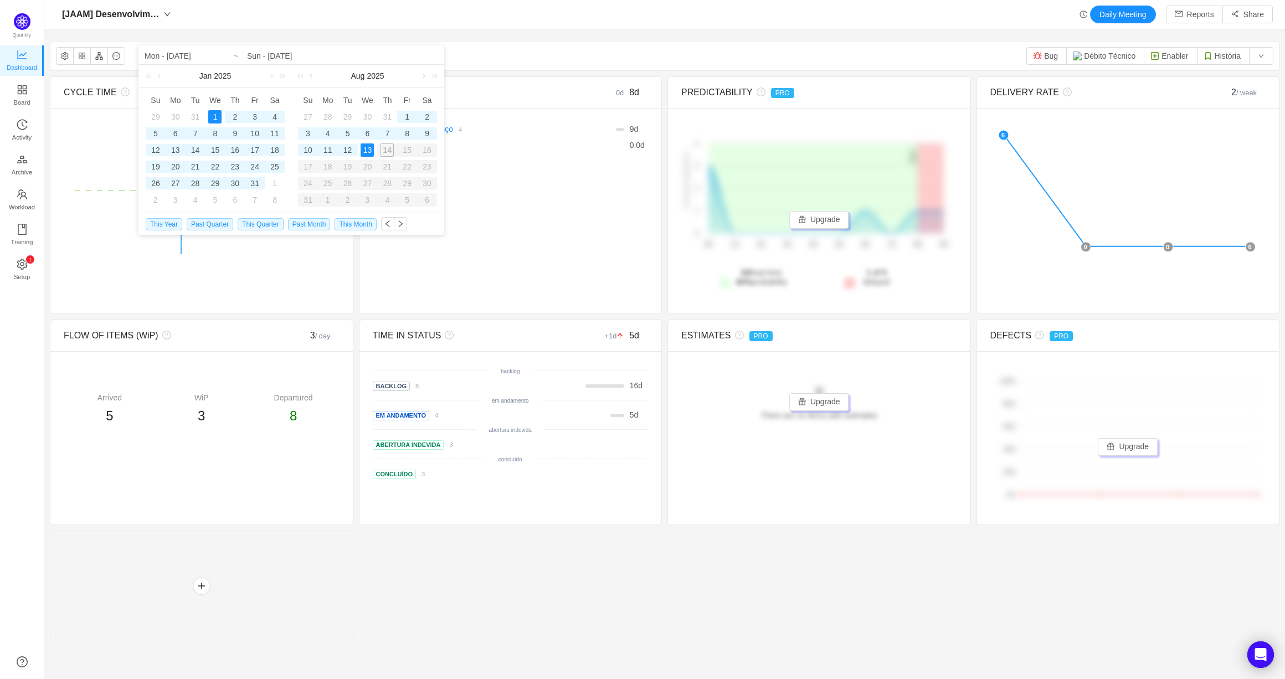
click at [363, 151] on div "13" at bounding box center [367, 149] width 13 height 13
type input "Wed - [DATE]"
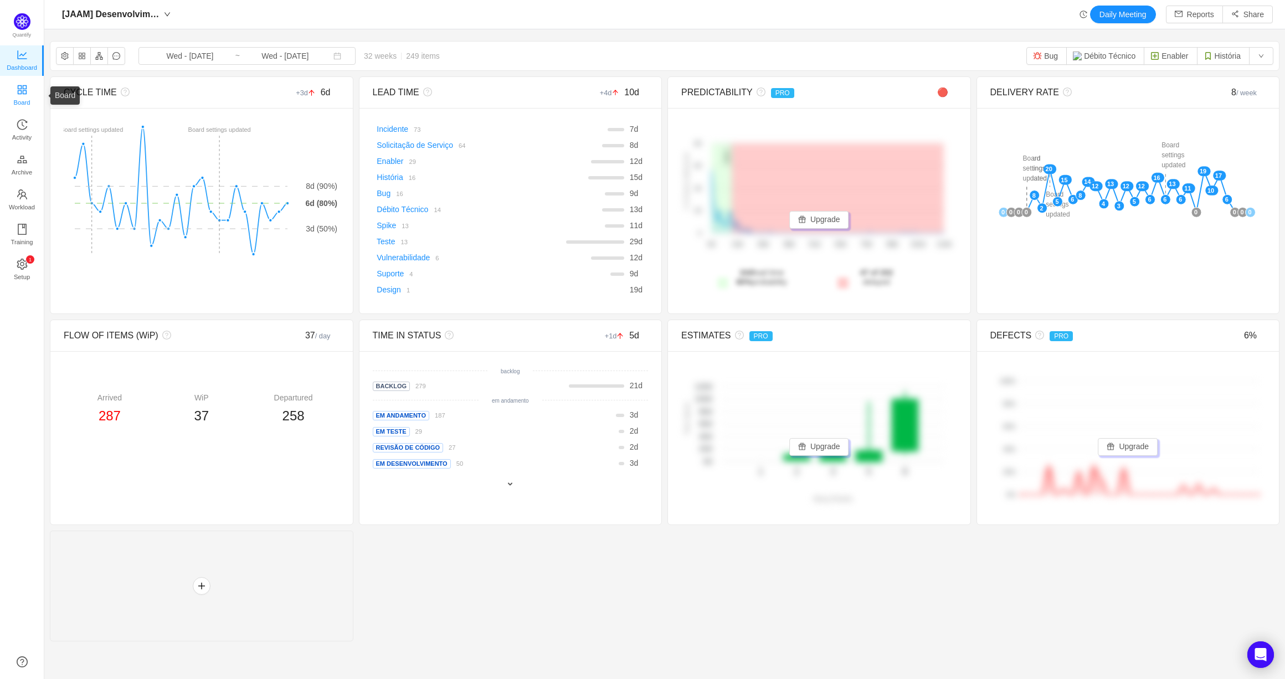
click at [28, 106] on link "Board" at bounding box center [22, 96] width 11 height 22
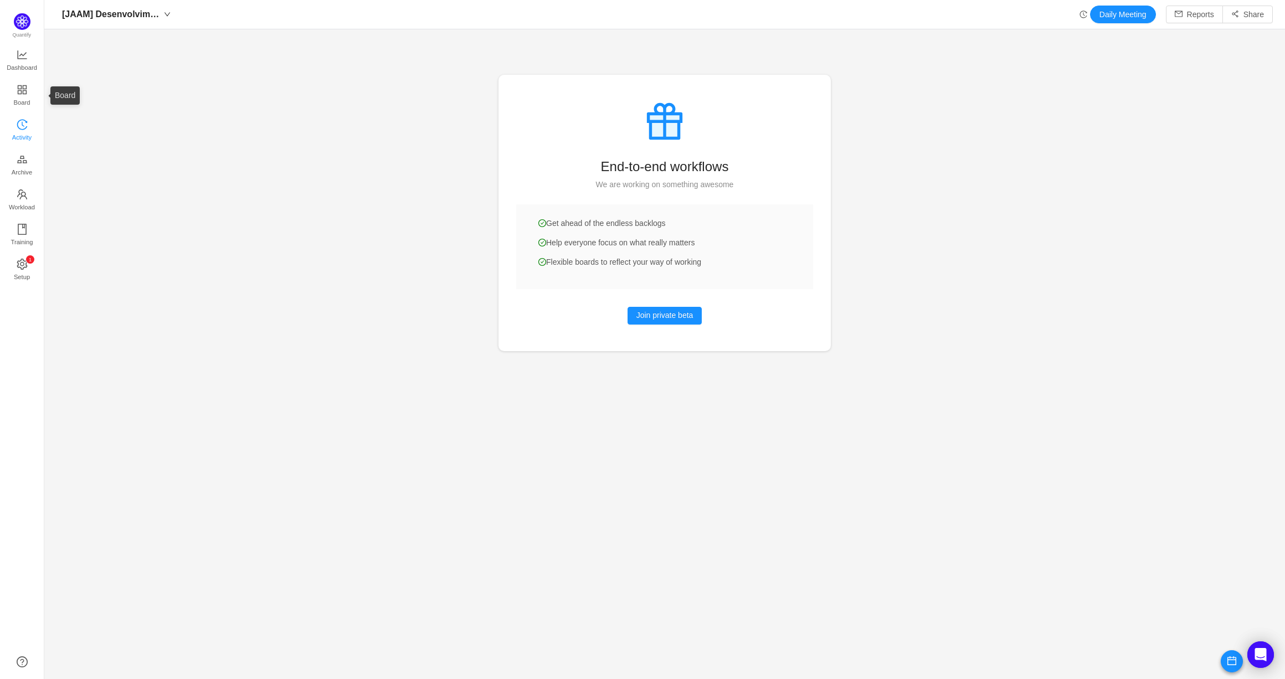
click at [27, 125] on icon "icon: history" at bounding box center [22, 124] width 11 height 11
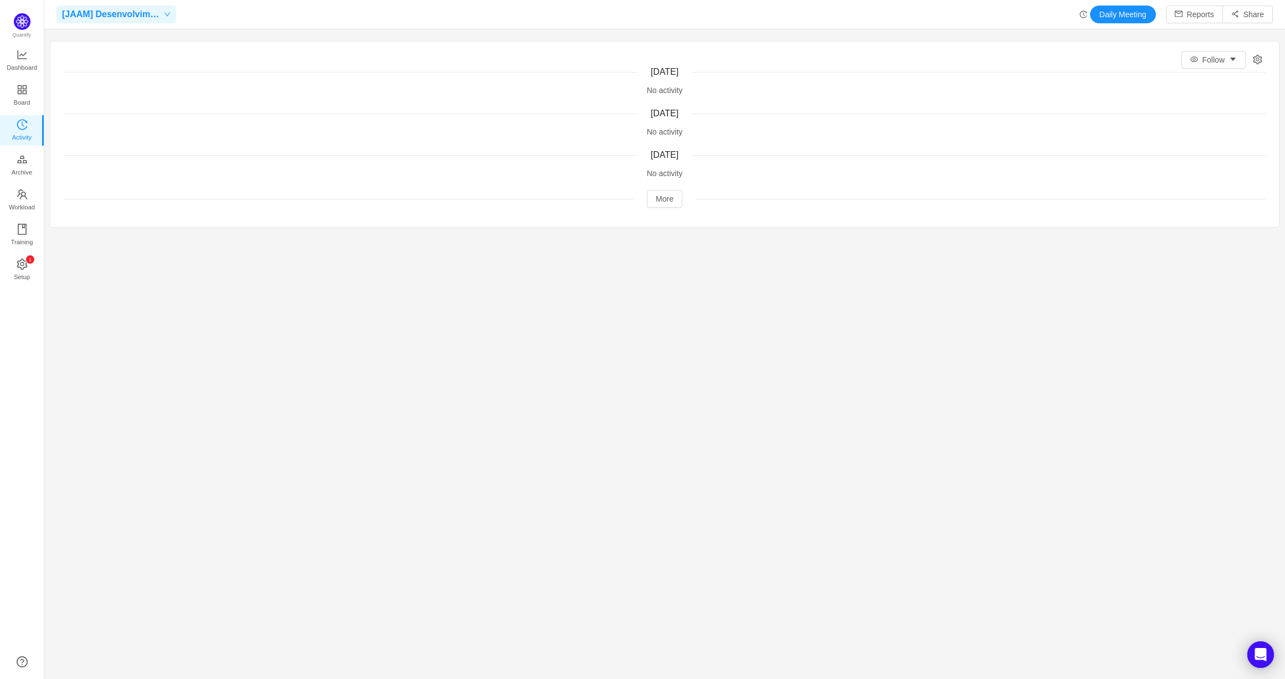
click at [175, 22] on div "[JAAM] Desenvolvimento" at bounding box center [117, 15] width 120 height 18
